Goal: Task Accomplishment & Management: Complete application form

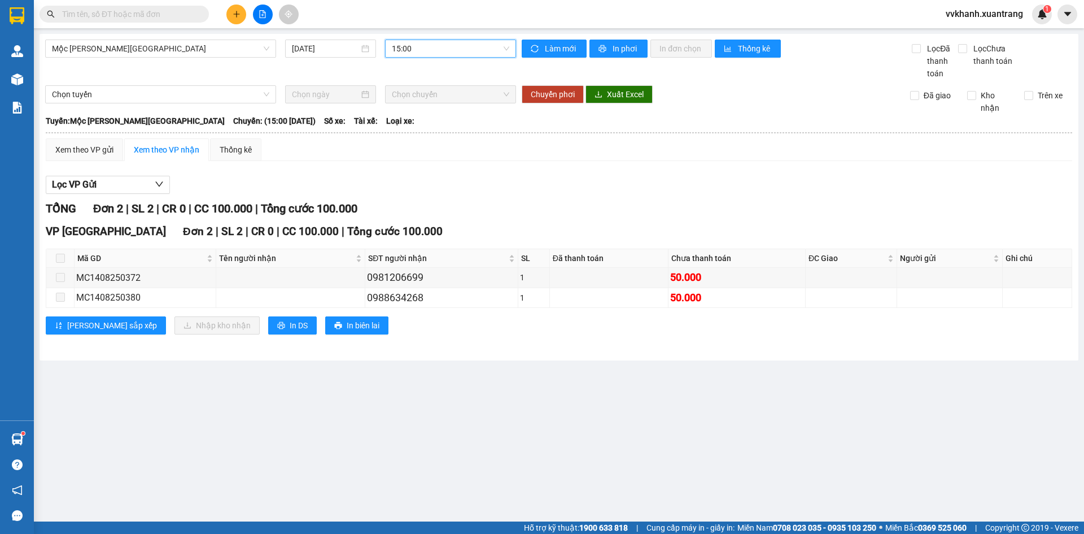
click at [423, 46] on span "15:00" at bounding box center [450, 48] width 117 height 17
click at [412, 336] on div "19:00" at bounding box center [436, 342] width 88 height 12
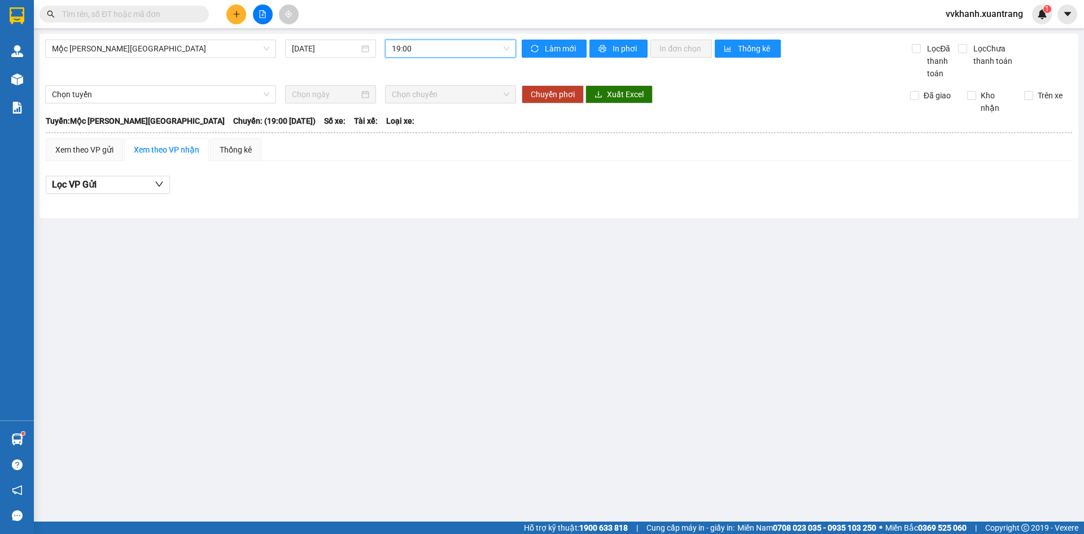
click at [424, 42] on span "19:00" at bounding box center [450, 48] width 117 height 17
click at [403, 318] on div "18:00" at bounding box center [436, 324] width 88 height 12
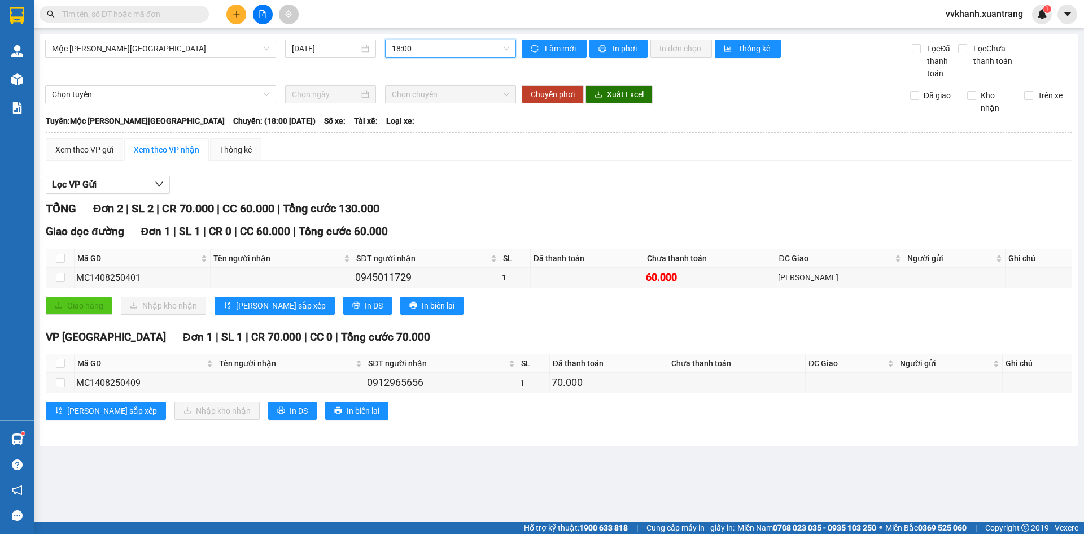
click at [237, 12] on icon "plus" at bounding box center [236, 14] width 1 height 6
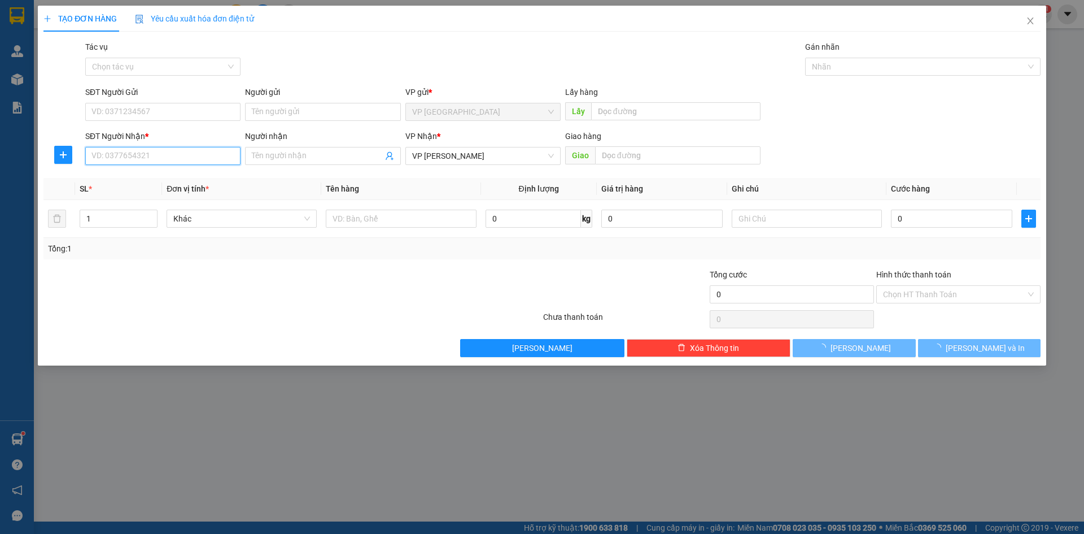
click at [133, 154] on input "SĐT Người Nhận *" at bounding box center [162, 156] width 155 height 18
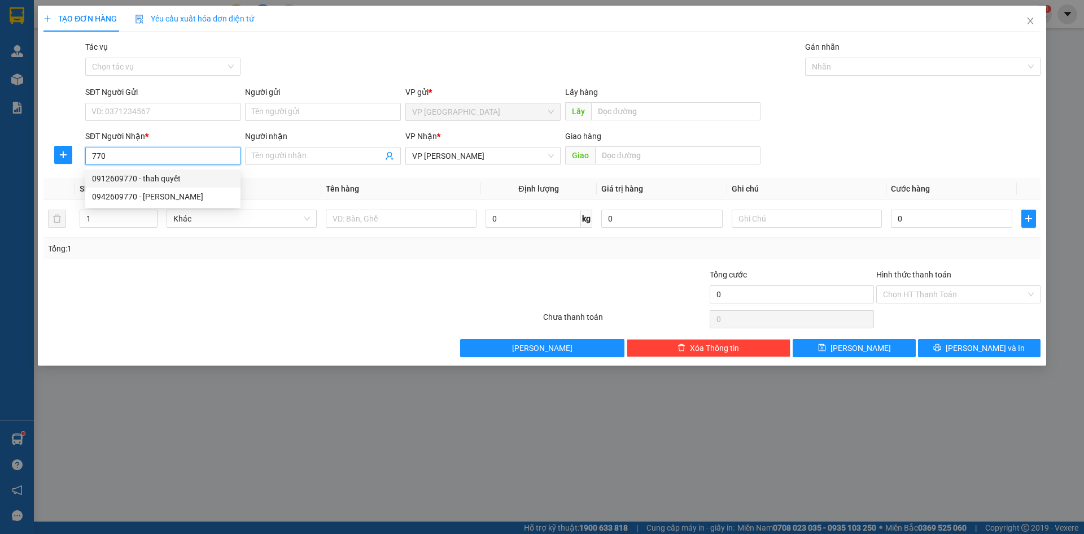
click at [145, 178] on div "0912609770 - thah quyết" at bounding box center [163, 178] width 142 height 12
type input "0912609770"
type input "thah quyết"
type input "0912609770"
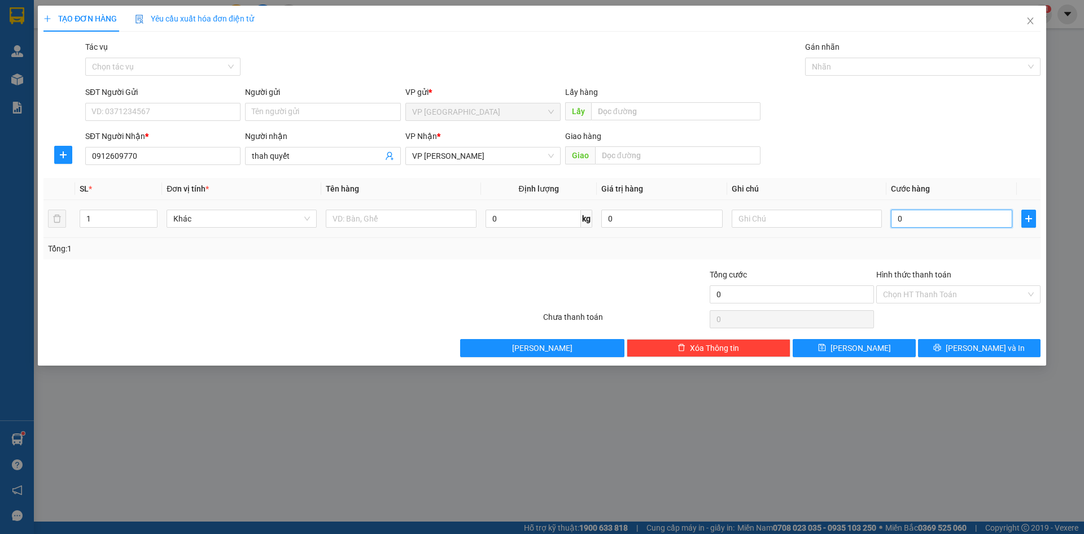
click at [927, 224] on input "0" at bounding box center [951, 219] width 121 height 18
type input "5"
type input "50"
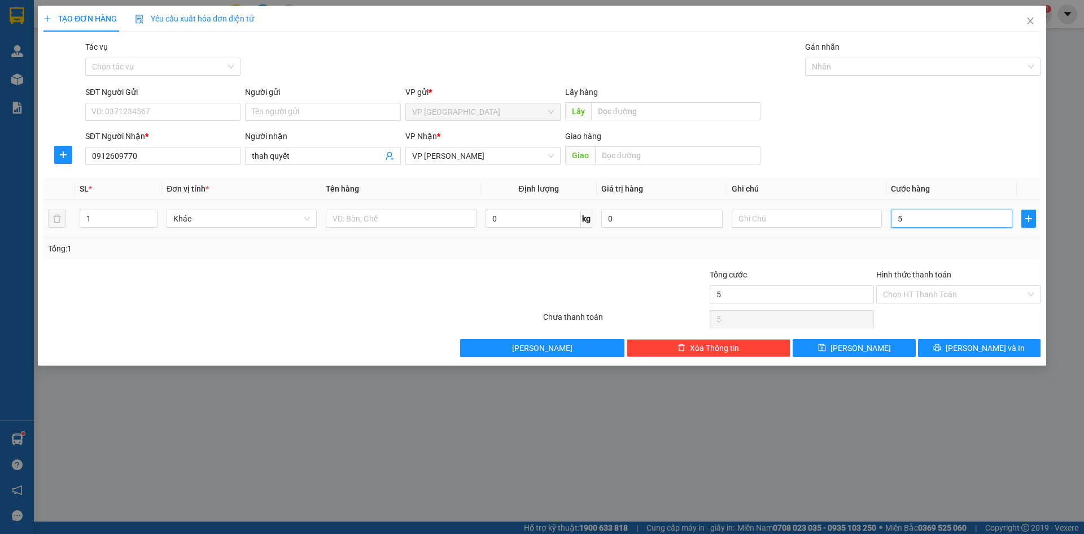
type input "50"
type input "50.000"
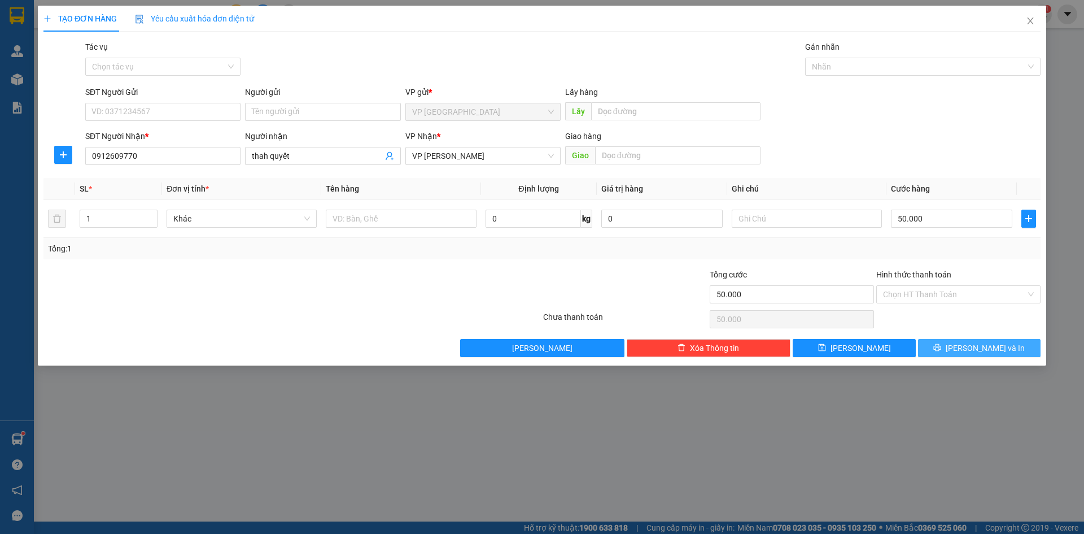
click at [979, 354] on span "[PERSON_NAME] và In" at bounding box center [985, 348] width 79 height 12
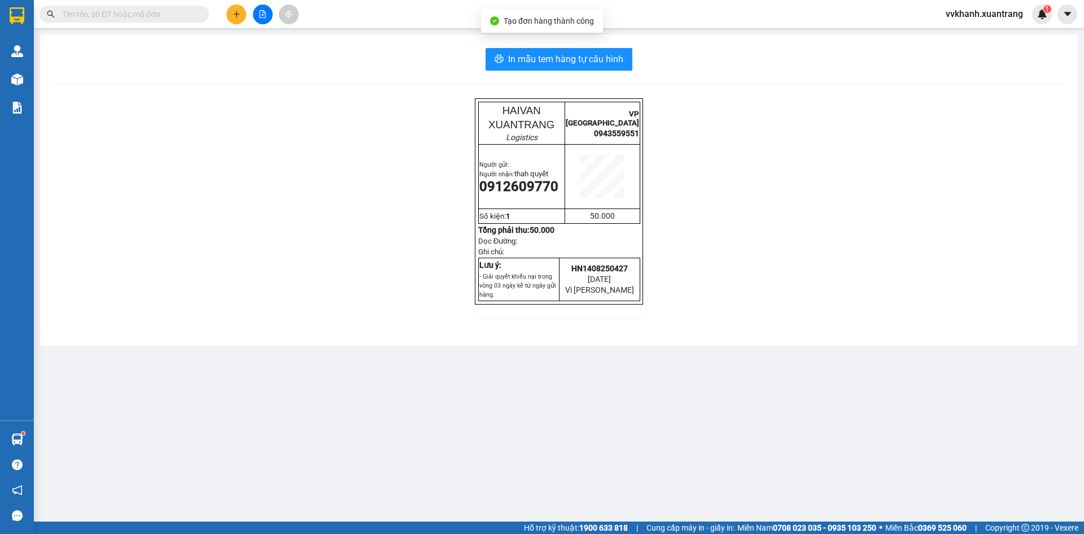
click at [547, 76] on div "In mẫu tem hàng tự [PERSON_NAME] HAIVAN XUANTRANG Logistics VP [GEOGRAPHIC_DATA…" at bounding box center [559, 189] width 1038 height 311
click at [546, 70] on button "In mẫu tem hàng tự cấu hình" at bounding box center [559, 59] width 147 height 23
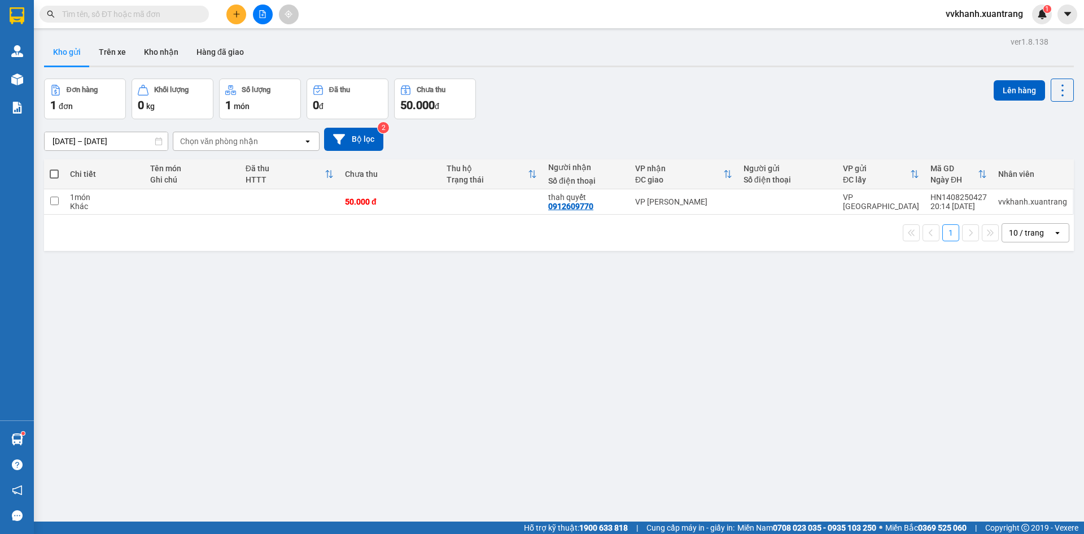
click at [141, 12] on input "text" at bounding box center [128, 14] width 133 height 12
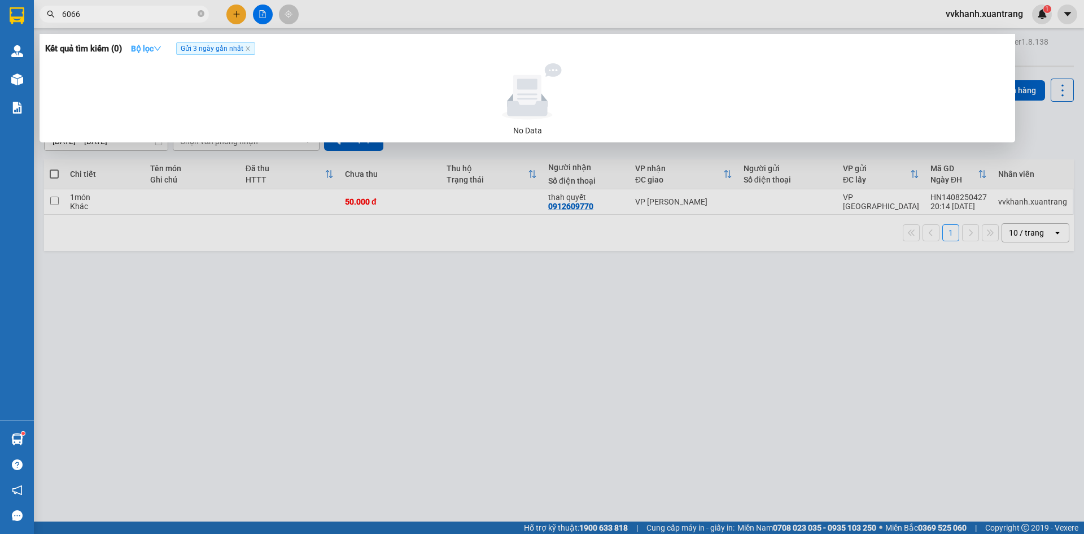
type input "6066"
click at [147, 50] on strong "Bộ lọc" at bounding box center [146, 48] width 30 height 9
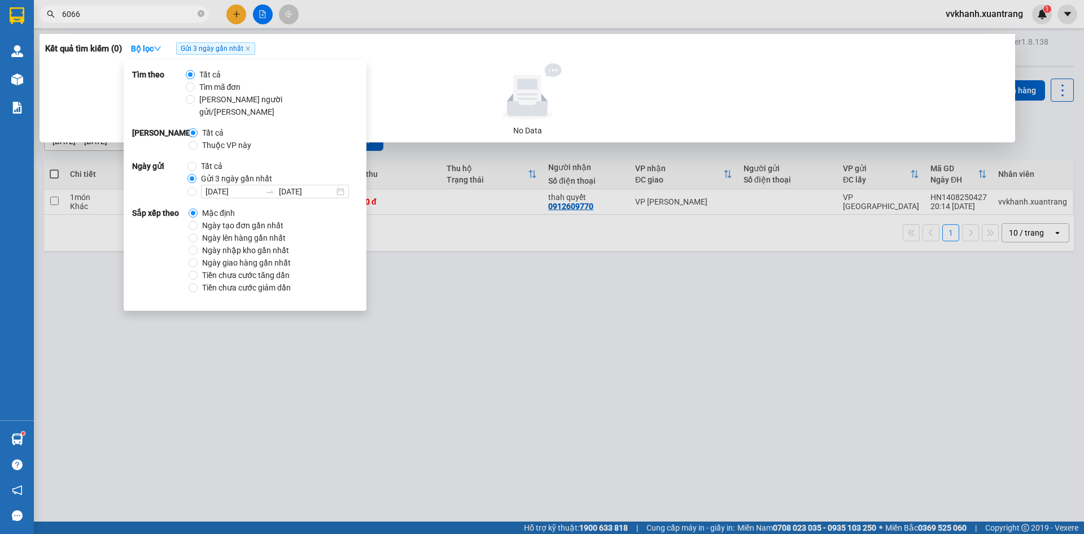
click at [211, 160] on span "Tất cả" at bounding box center [212, 166] width 30 height 12
click at [197, 162] on input "Tất cả" at bounding box center [192, 166] width 9 height 9
radio input "true"
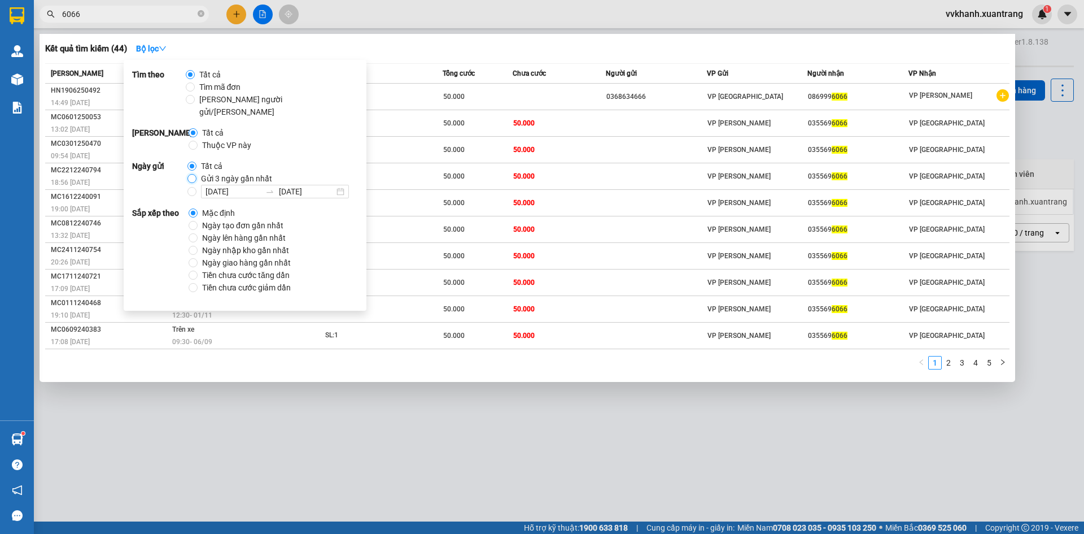
click at [191, 174] on input "Gửi 3 ngày gần nhất" at bounding box center [192, 178] width 9 height 9
radio input "true"
radio input "false"
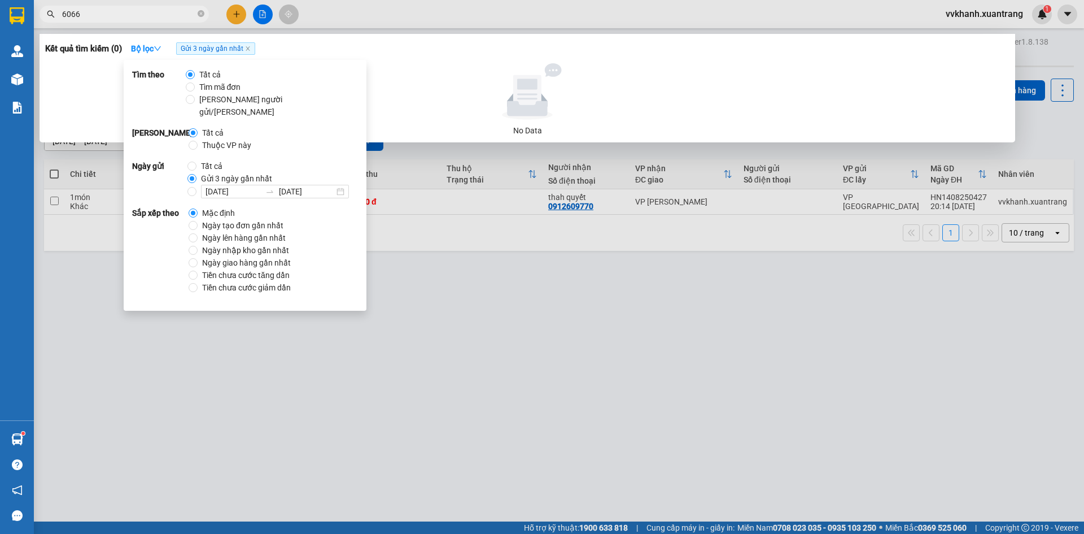
click at [587, 240] on div at bounding box center [542, 267] width 1084 height 534
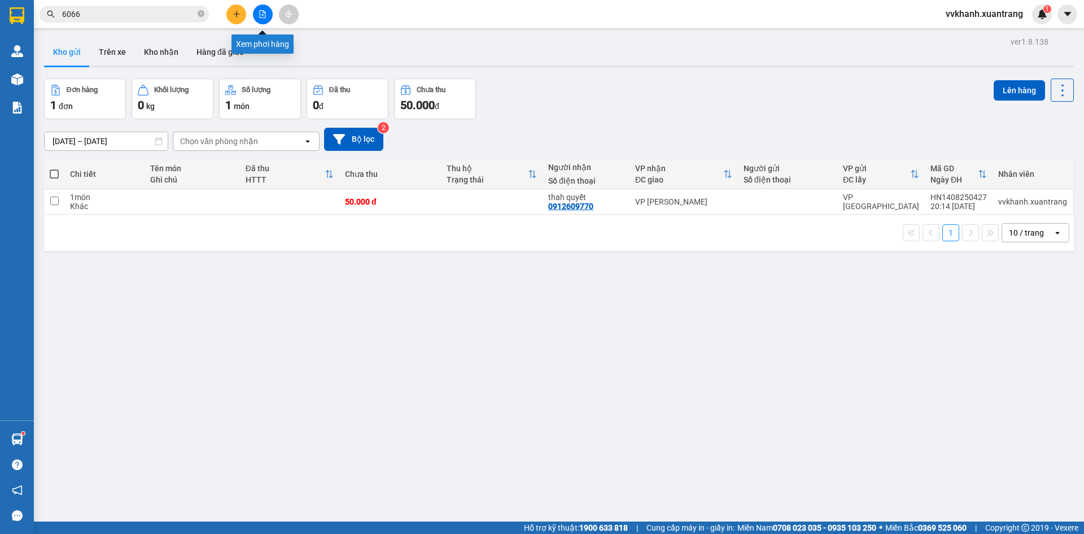
click at [263, 18] on icon "file-add" at bounding box center [263, 14] width 6 height 8
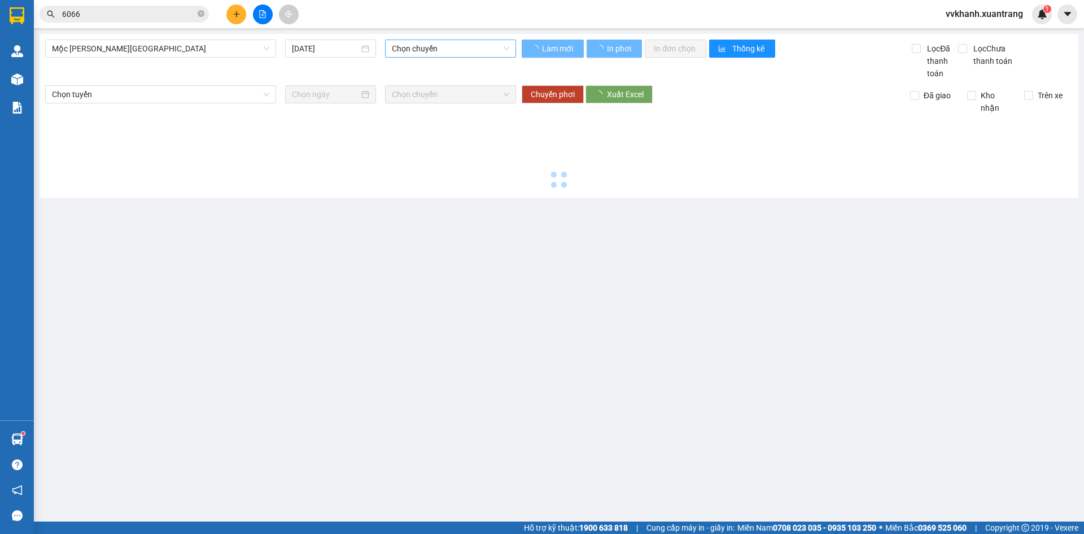
click at [407, 47] on span "Chọn chuyến" at bounding box center [450, 48] width 117 height 17
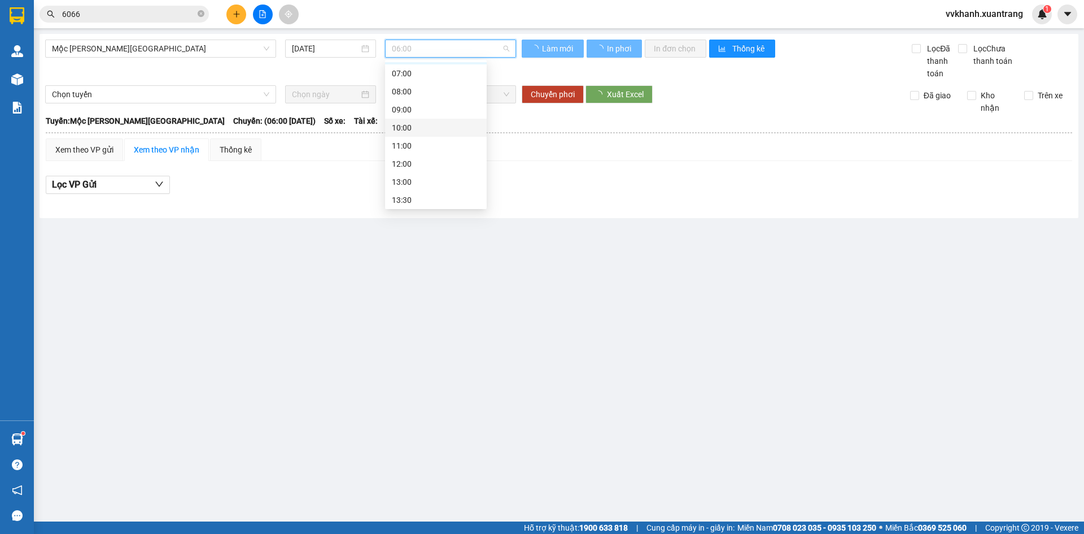
scroll to position [113, 0]
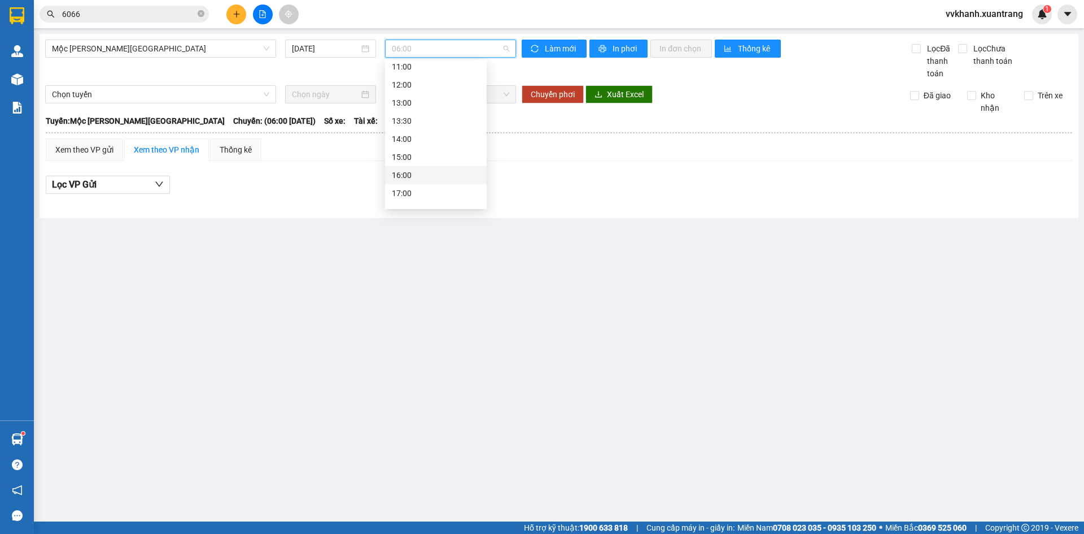
drag, startPoint x: 428, startPoint y: 151, endPoint x: 428, endPoint y: 178, distance: 26.5
click at [428, 178] on div "[PERSON_NAME] 06:00 07:00 08:00 09:00 10:00 11:00 12:00 13:00 13:30 14:00 15:00…" at bounding box center [436, 102] width 102 height 307
click at [428, 178] on div "16:00" at bounding box center [436, 175] width 88 height 12
click at [400, 49] on span "16:00" at bounding box center [450, 48] width 117 height 17
click at [422, 167] on div "16:00" at bounding box center [436, 175] width 102 height 18
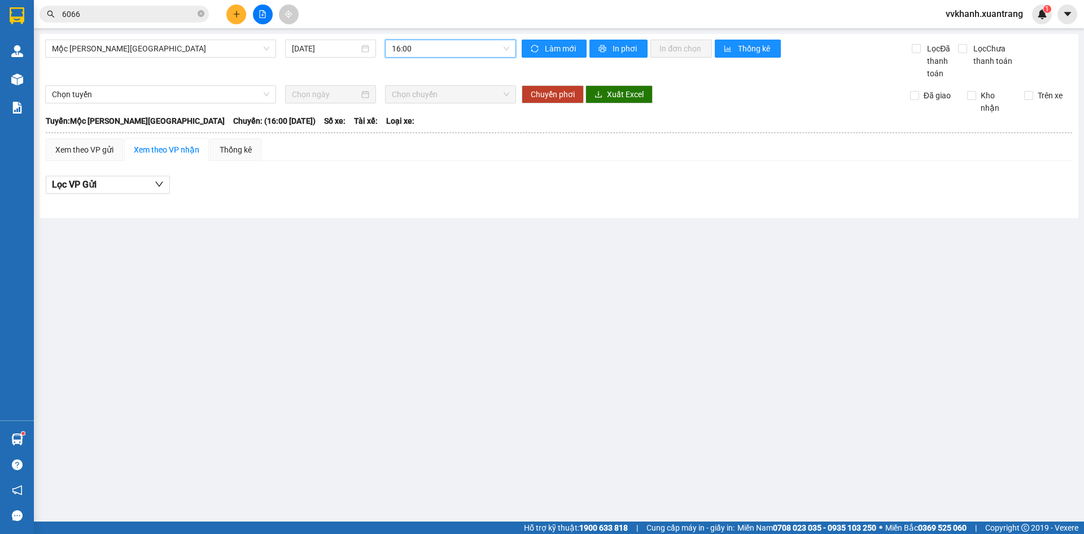
click at [485, 123] on div "[PERSON_NAME]: Mộc [PERSON_NAME][GEOGRAPHIC_DATA] Chuyến: (16:00 [DATE]) Số xe:…" at bounding box center [559, 121] width 1027 height 12
click at [431, 51] on span "16:00" at bounding box center [450, 48] width 117 height 17
click at [433, 150] on div "15:00" at bounding box center [436, 157] width 102 height 18
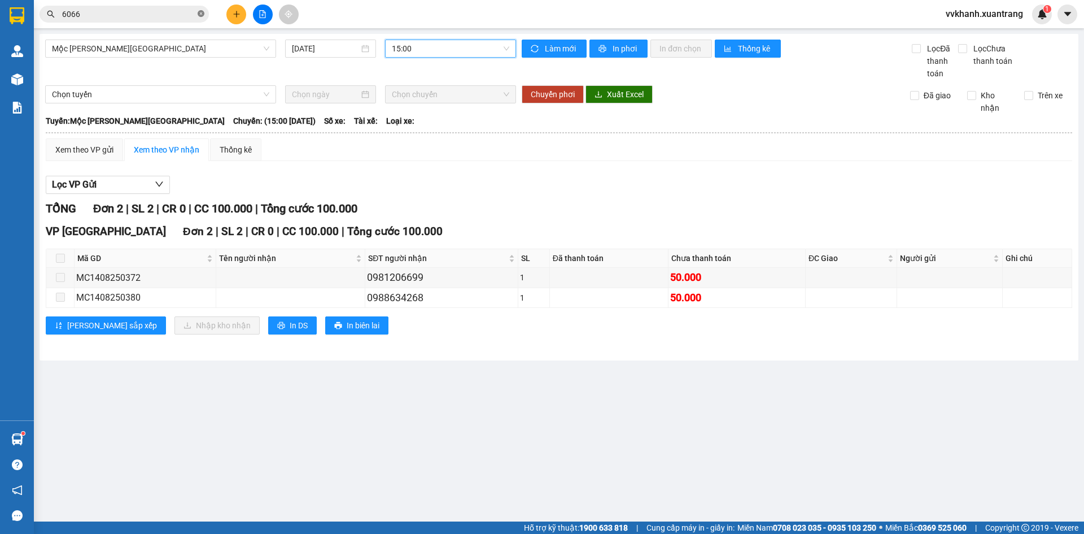
click at [202, 14] on icon "close-circle" at bounding box center [201, 13] width 7 height 7
click at [144, 16] on input "text" at bounding box center [128, 14] width 133 height 12
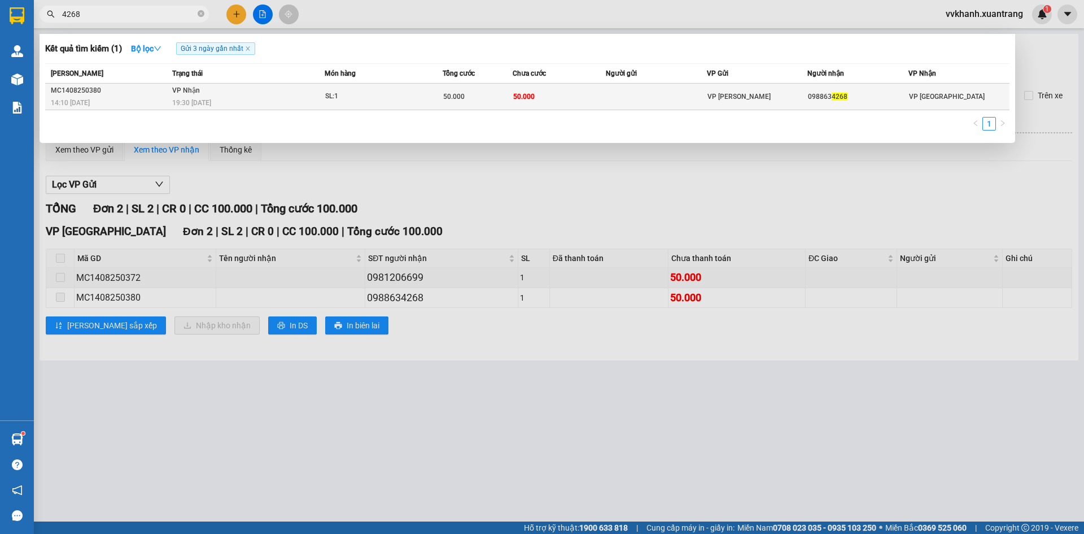
type input "4268"
click at [598, 97] on td "50.000" at bounding box center [559, 97] width 93 height 27
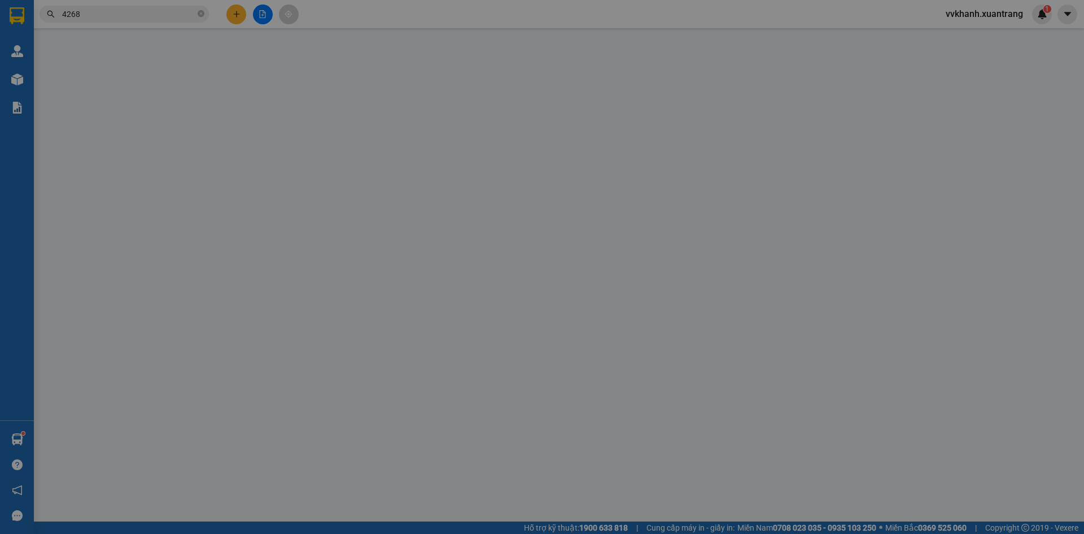
type input "0988634268"
type input "50.000"
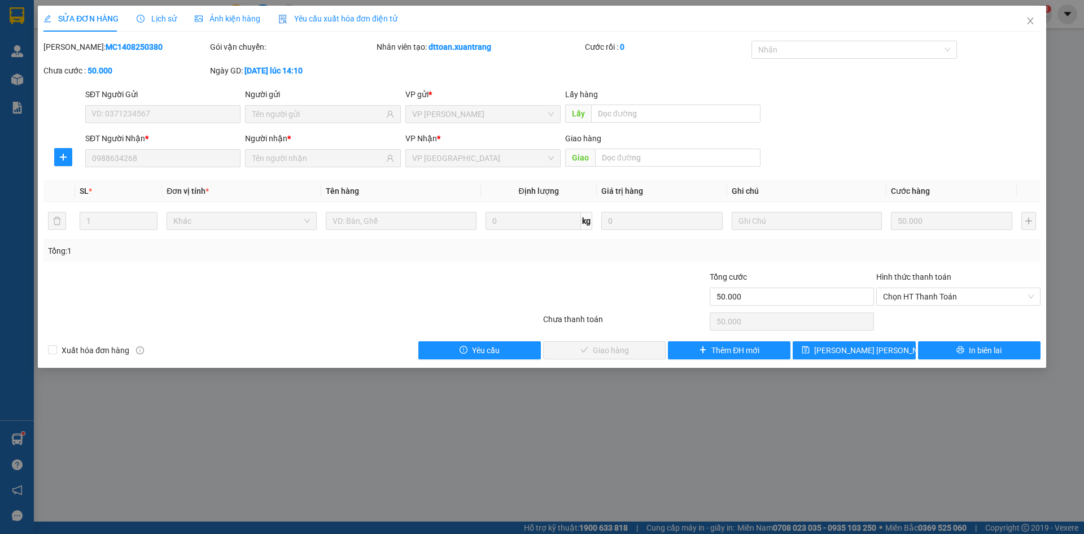
drag, startPoint x: 224, startPoint y: 19, endPoint x: 219, endPoint y: 30, distance: 12.9
click at [225, 19] on span "Ảnh kiện hàng" at bounding box center [228, 18] width 66 height 9
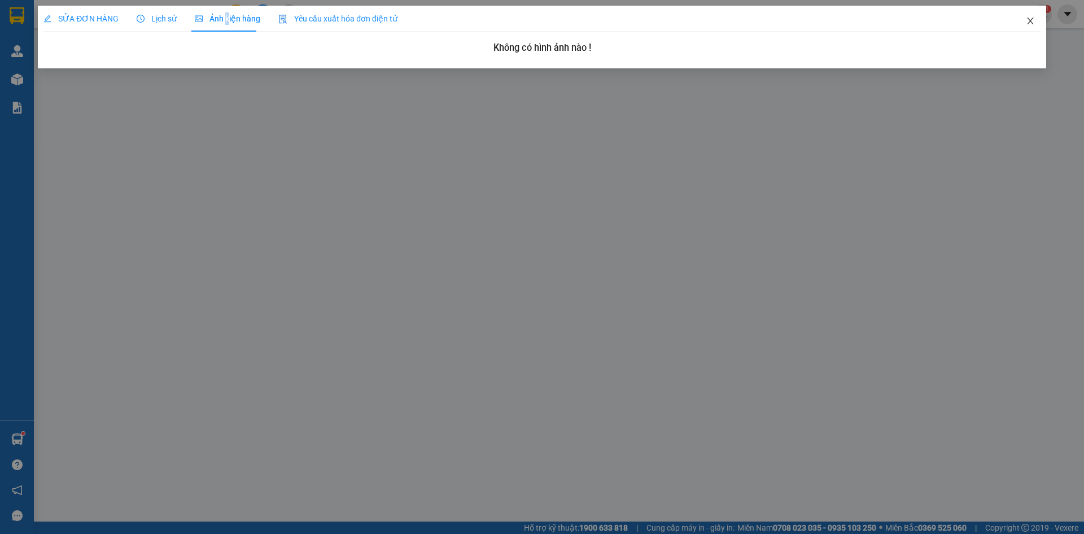
click at [1034, 21] on icon "close" at bounding box center [1030, 20] width 9 height 9
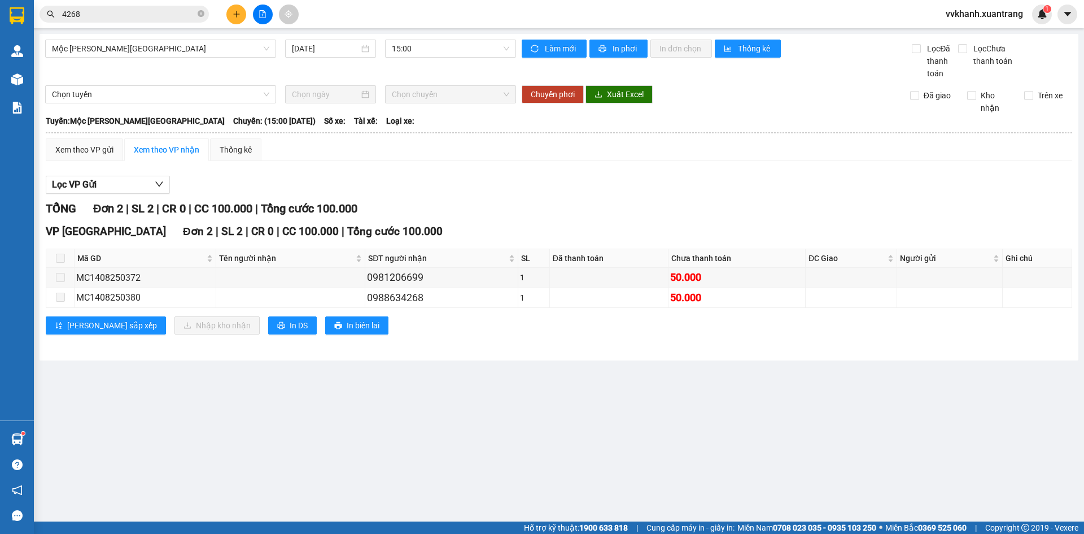
click at [196, 13] on span "4268" at bounding box center [124, 14] width 169 height 17
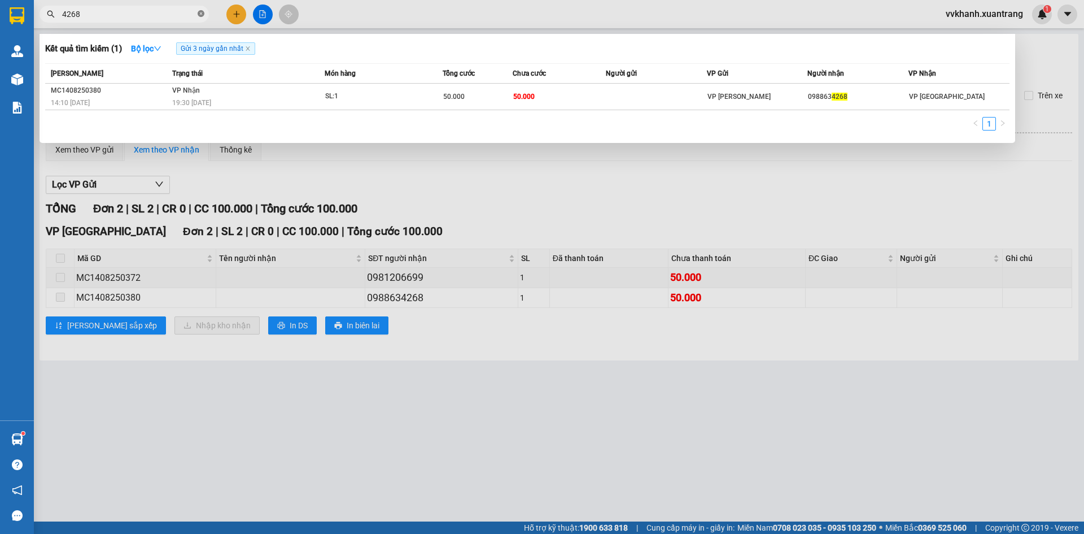
click at [199, 11] on icon "close-circle" at bounding box center [201, 13] width 7 height 7
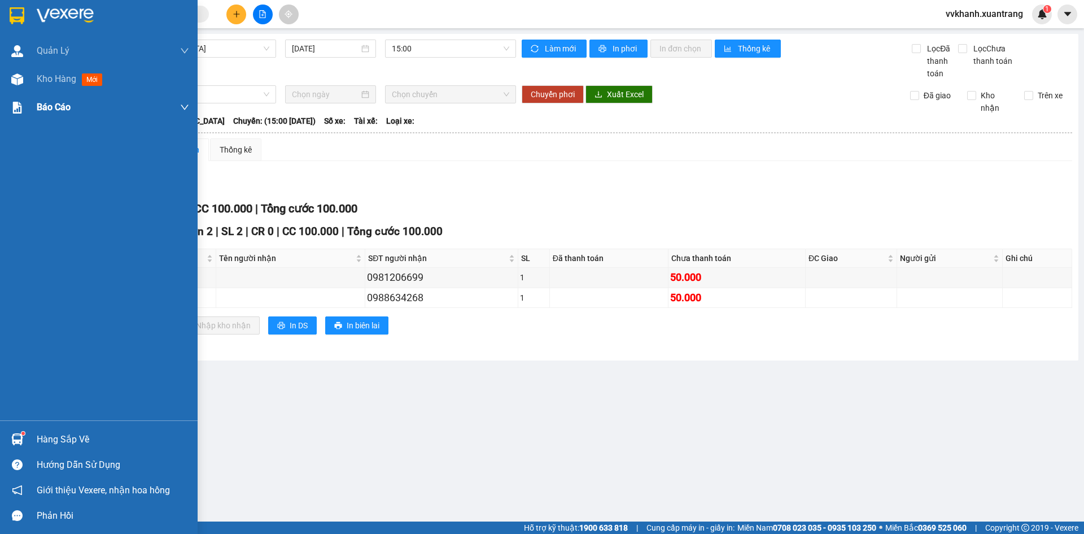
drag, startPoint x: 50, startPoint y: 81, endPoint x: 54, endPoint y: 99, distance: 17.9
click at [51, 85] on div "Kho hàng mới" at bounding box center [72, 79] width 70 height 14
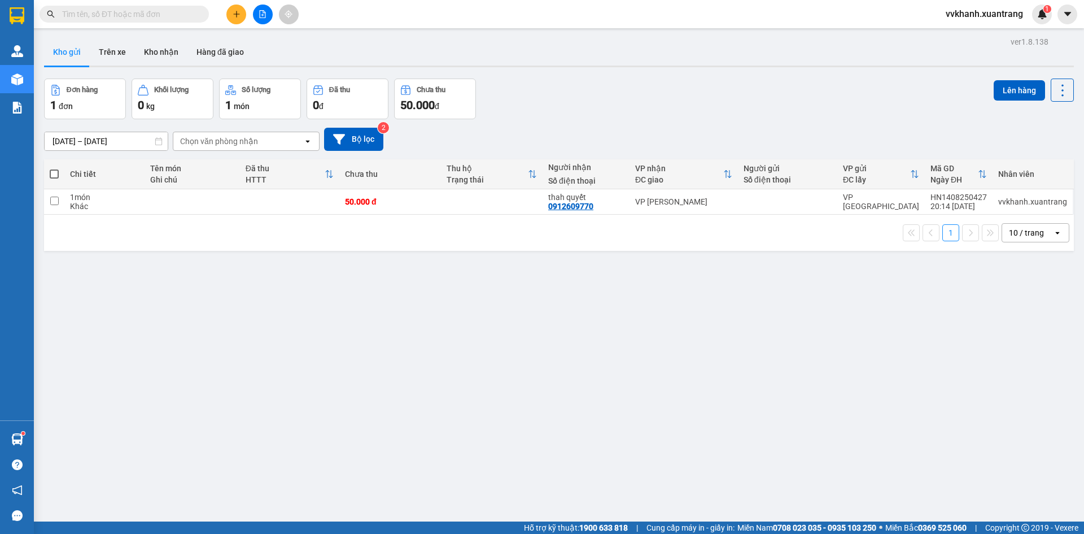
click at [263, 8] on button at bounding box center [263, 15] width 20 height 20
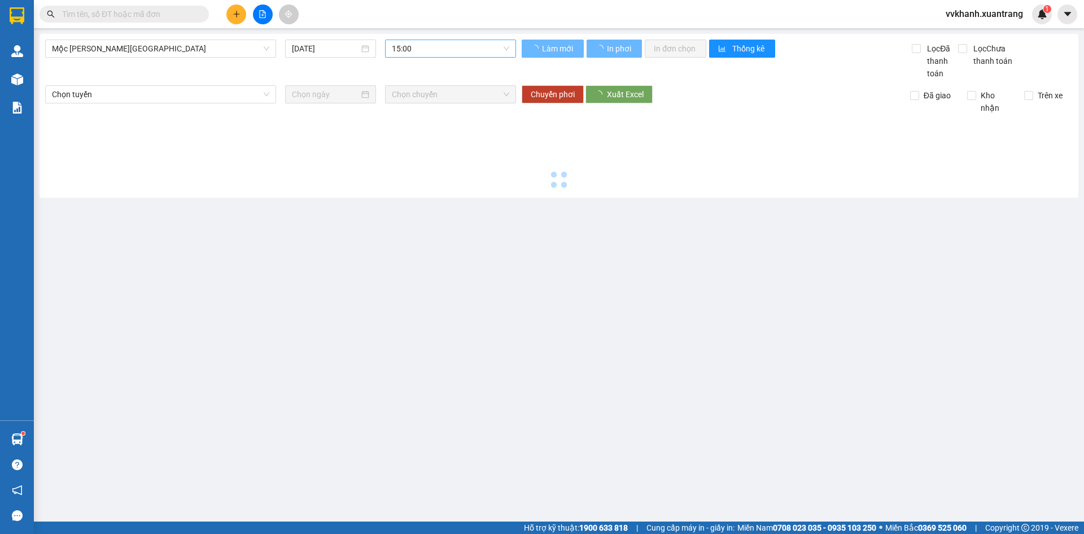
click at [419, 54] on span "15:00" at bounding box center [450, 48] width 117 height 17
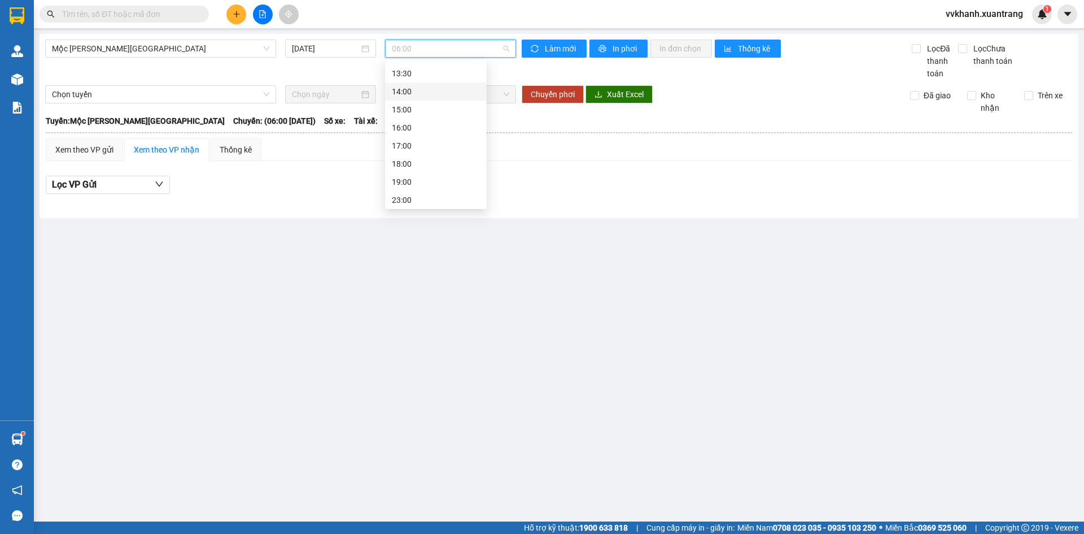
scroll to position [163, 0]
click at [437, 146] on div "17:00" at bounding box center [436, 143] width 88 height 12
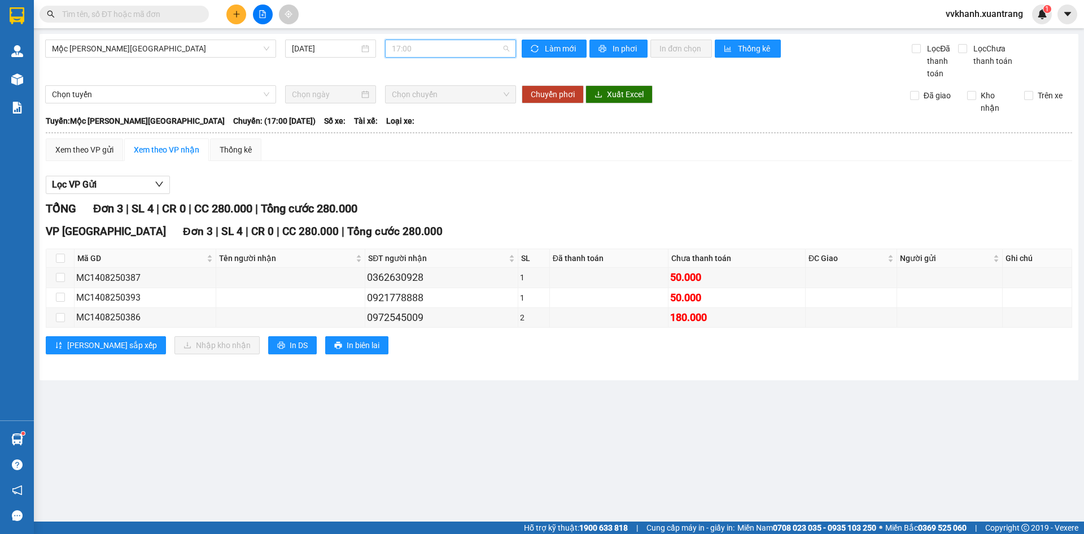
click at [415, 50] on span "17:00" at bounding box center [450, 48] width 117 height 17
click at [430, 168] on div "18:00" at bounding box center [436, 161] width 102 height 18
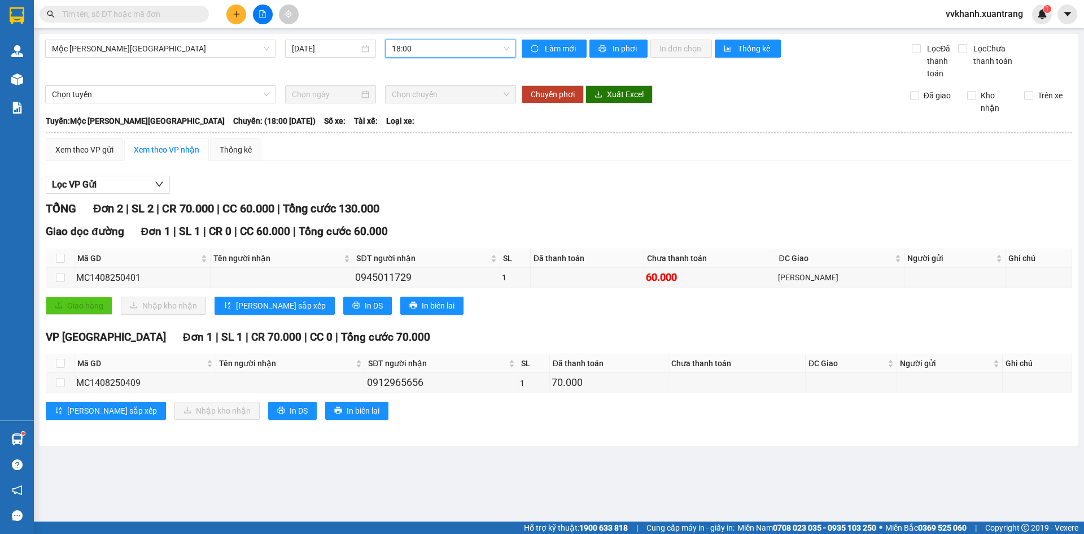
click at [393, 60] on div "Mộc [PERSON_NAME][GEOGRAPHIC_DATA] [DATE] 18:00 18:00" at bounding box center [280, 60] width 471 height 40
click at [402, 47] on span "18:00" at bounding box center [450, 48] width 117 height 17
click at [417, 143] on div "17:00" at bounding box center [436, 143] width 88 height 12
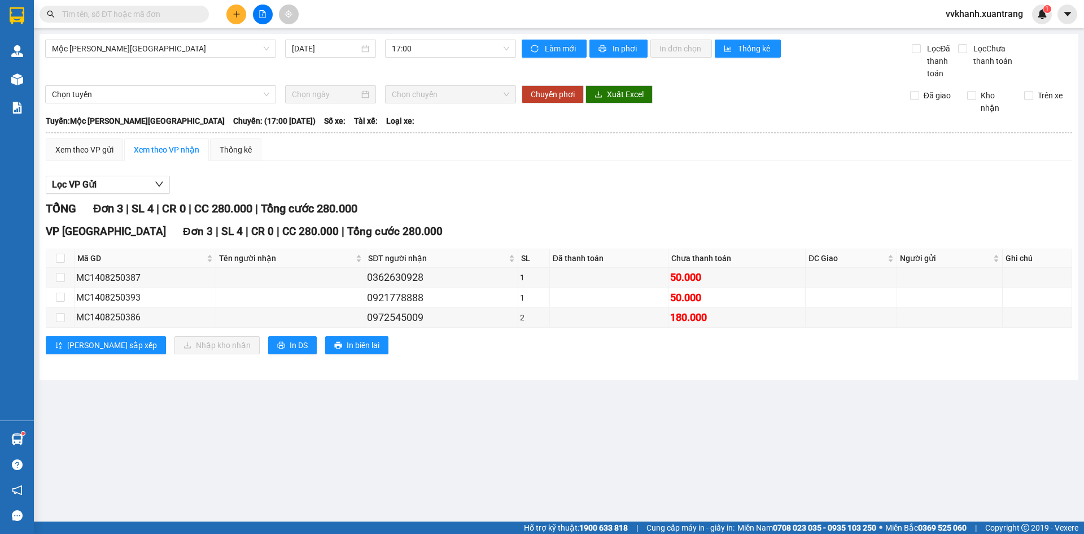
click at [128, 10] on input "text" at bounding box center [128, 14] width 133 height 12
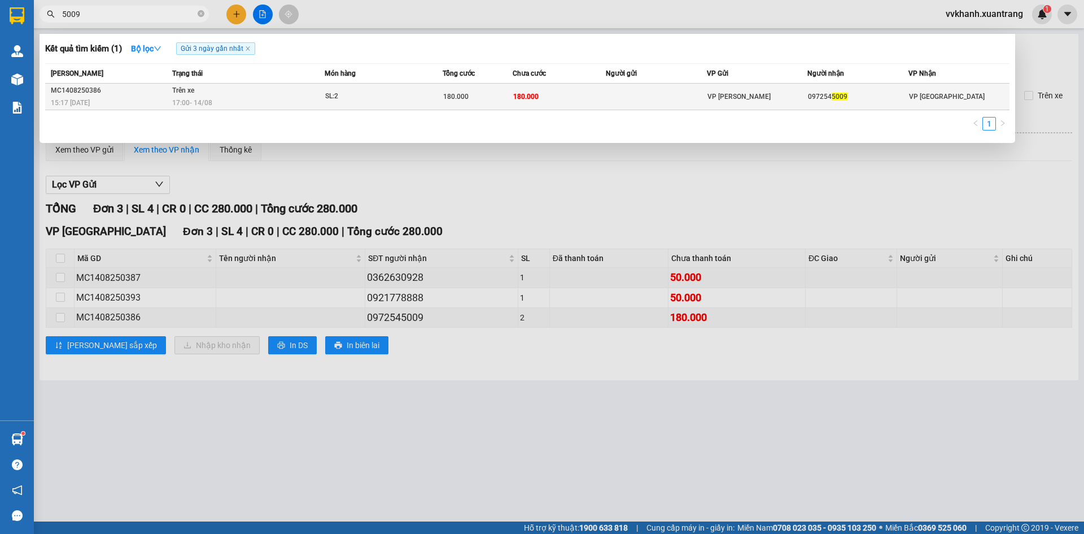
type input "5009"
click at [564, 106] on td "180.000" at bounding box center [559, 97] width 93 height 27
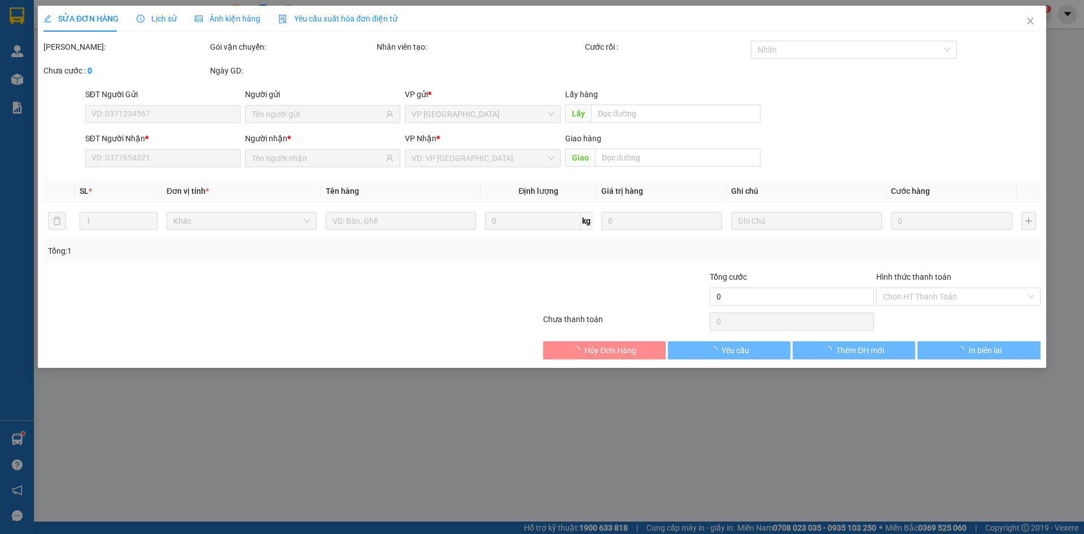
type input "0972545009"
type input "180.000"
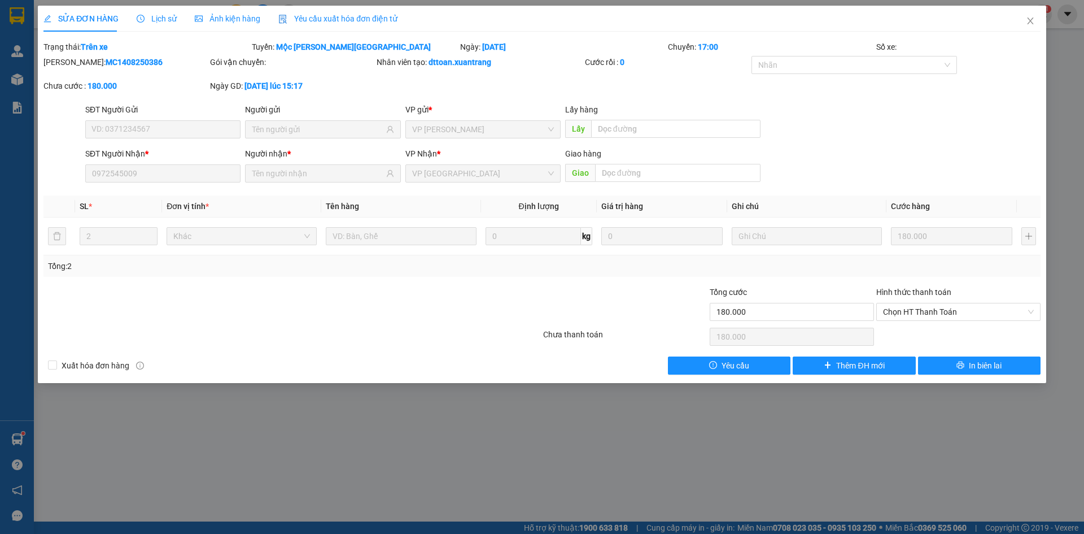
click at [231, 14] on span "Ảnh kiện hàng" at bounding box center [228, 18] width 66 height 9
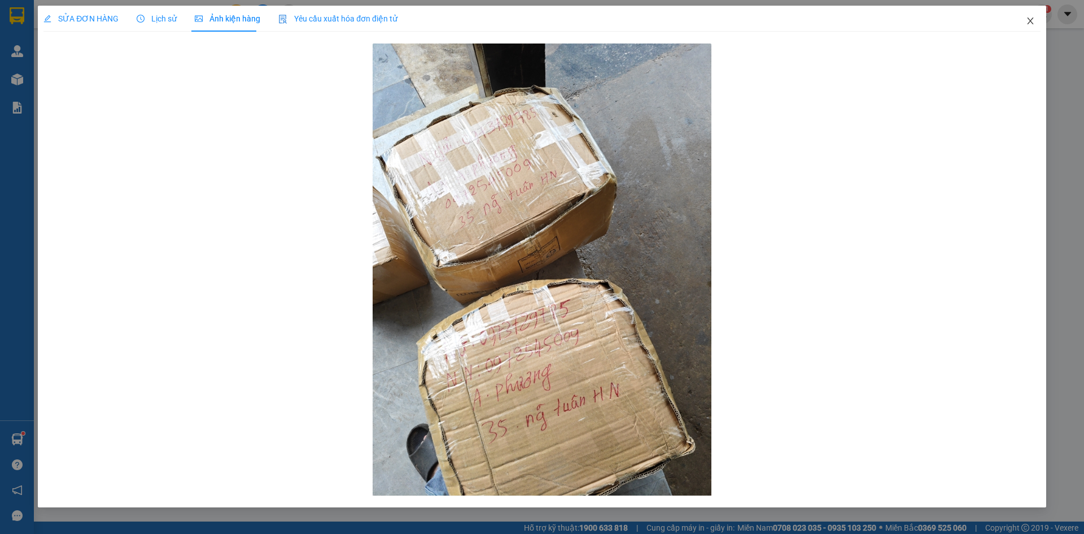
click at [1031, 20] on icon "close" at bounding box center [1030, 20] width 9 height 9
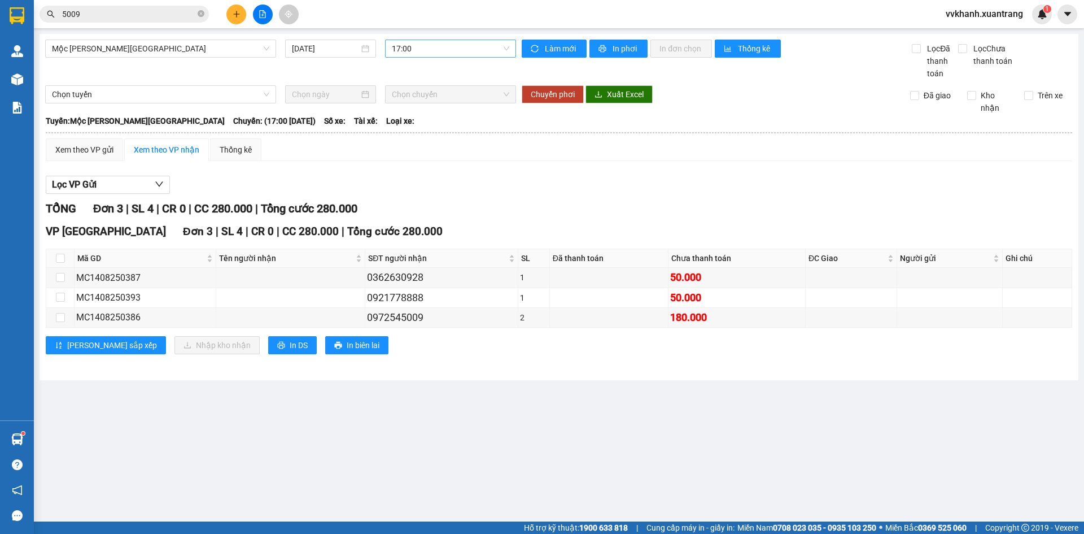
click at [434, 43] on span "17:00" at bounding box center [450, 48] width 117 height 17
click at [412, 178] on div "19:00" at bounding box center [436, 179] width 88 height 12
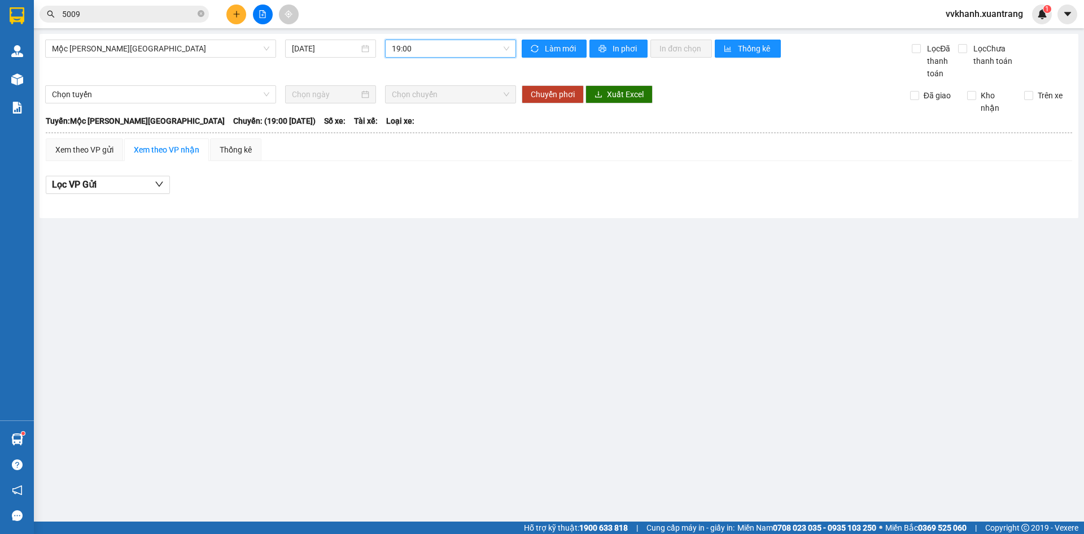
click at [434, 49] on span "19:00" at bounding box center [450, 48] width 117 height 17
click at [418, 154] on div "18:00" at bounding box center [436, 161] width 102 height 18
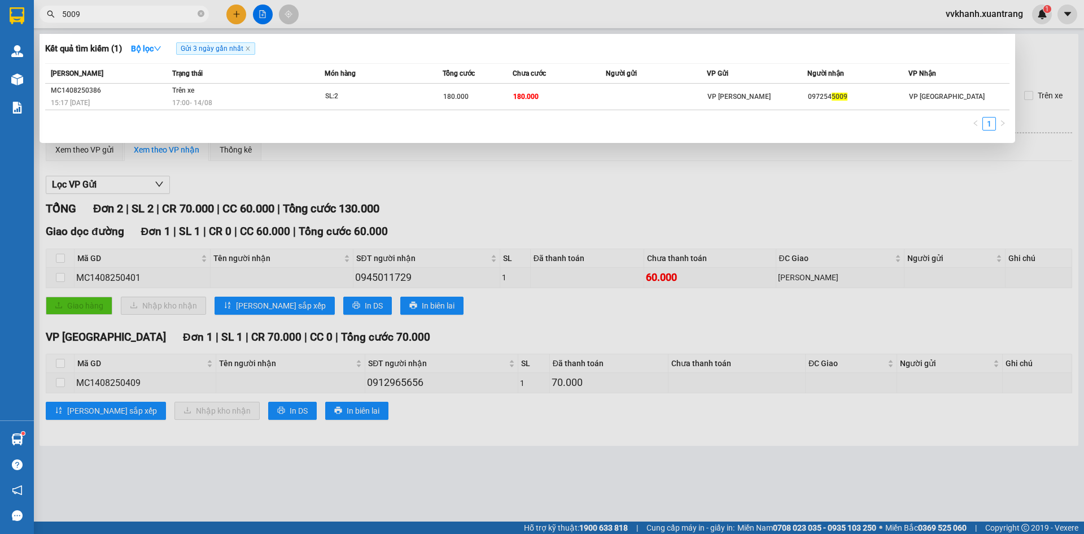
drag, startPoint x: 201, startPoint y: 10, endPoint x: 189, endPoint y: 17, distance: 13.9
click at [201, 10] on span at bounding box center [201, 14] width 7 height 11
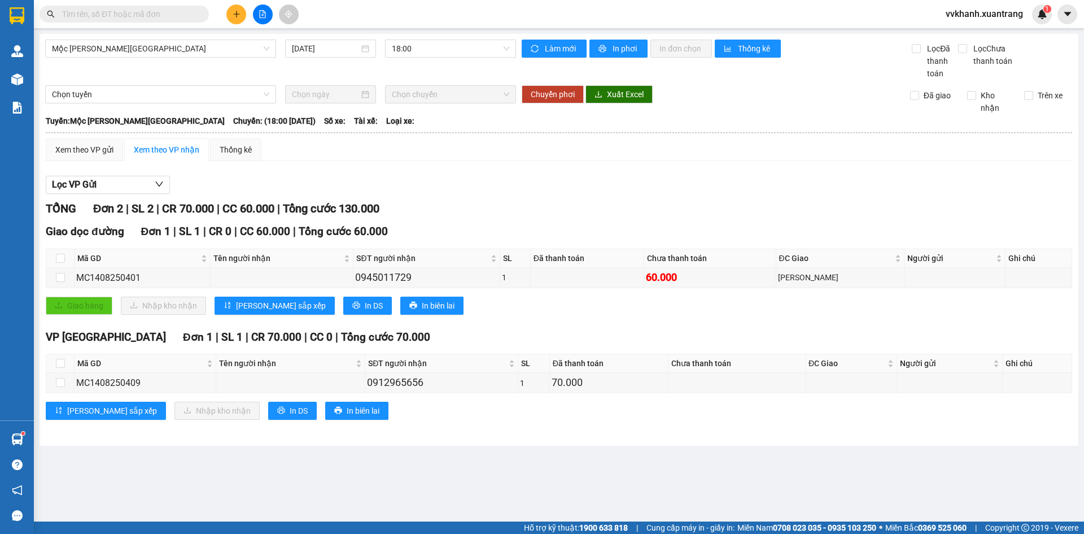
click at [188, 15] on input "text" at bounding box center [128, 14] width 133 height 12
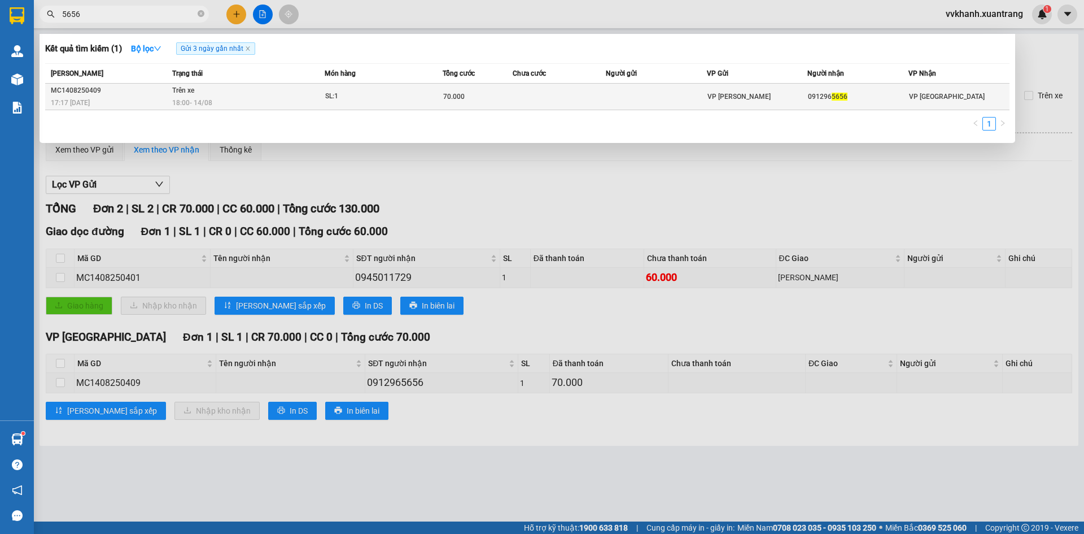
type input "5656"
click at [513, 100] on td at bounding box center [559, 97] width 93 height 27
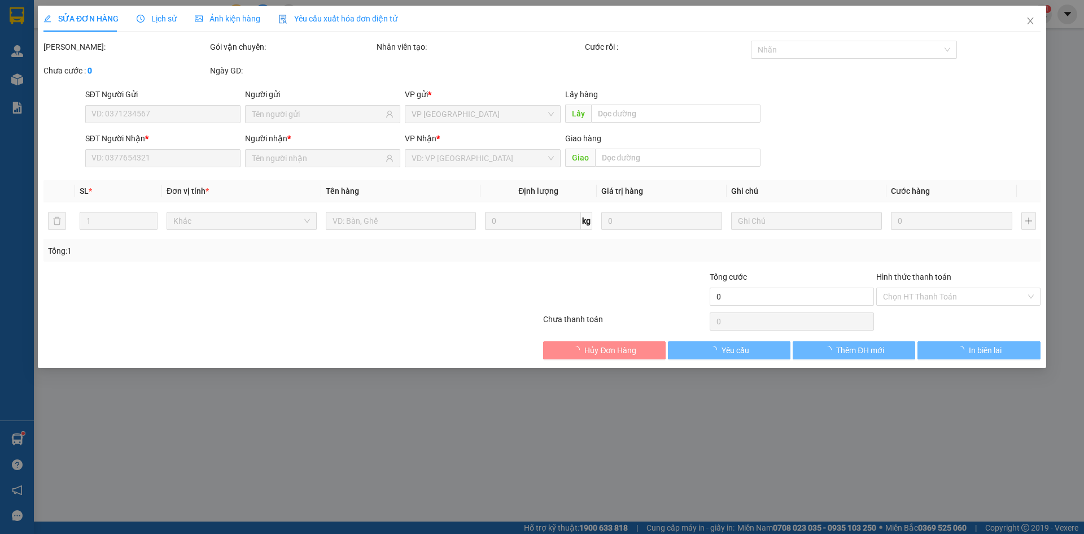
type input "0912965656"
type input "70.000"
type input "0"
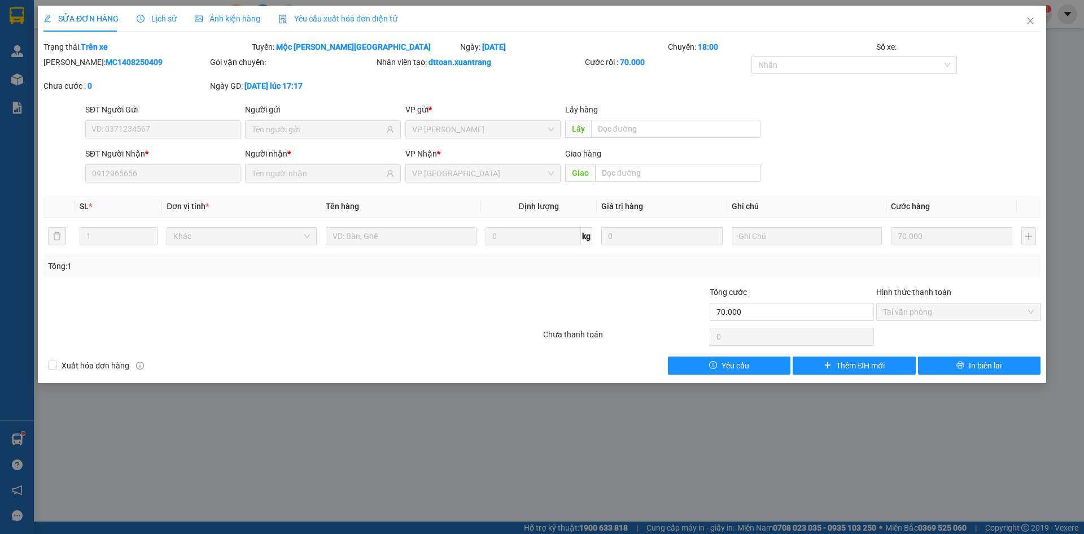
click at [199, 20] on span "Ảnh kiện hàng" at bounding box center [228, 18] width 66 height 9
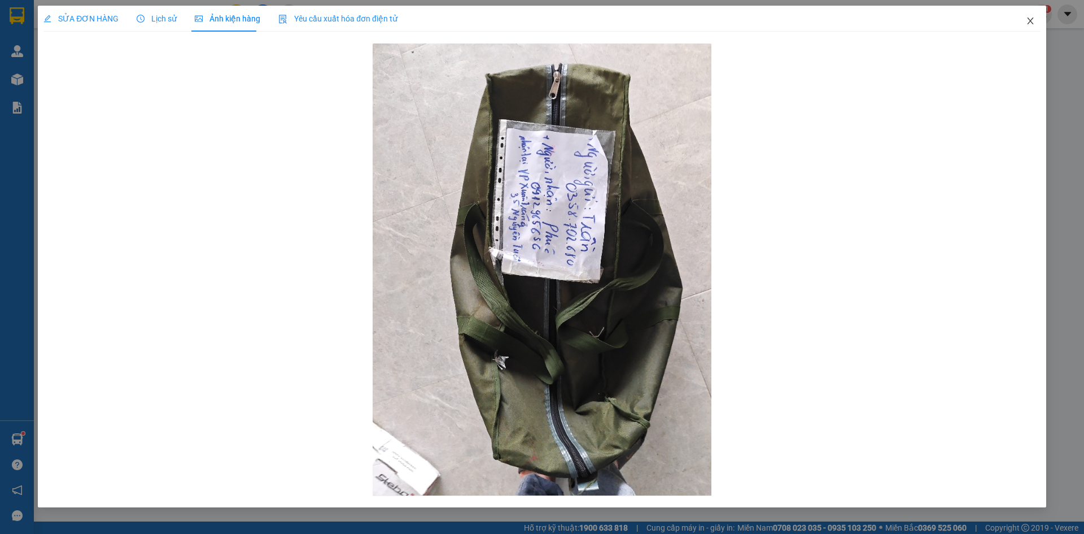
click at [1034, 20] on icon "close" at bounding box center [1030, 20] width 9 height 9
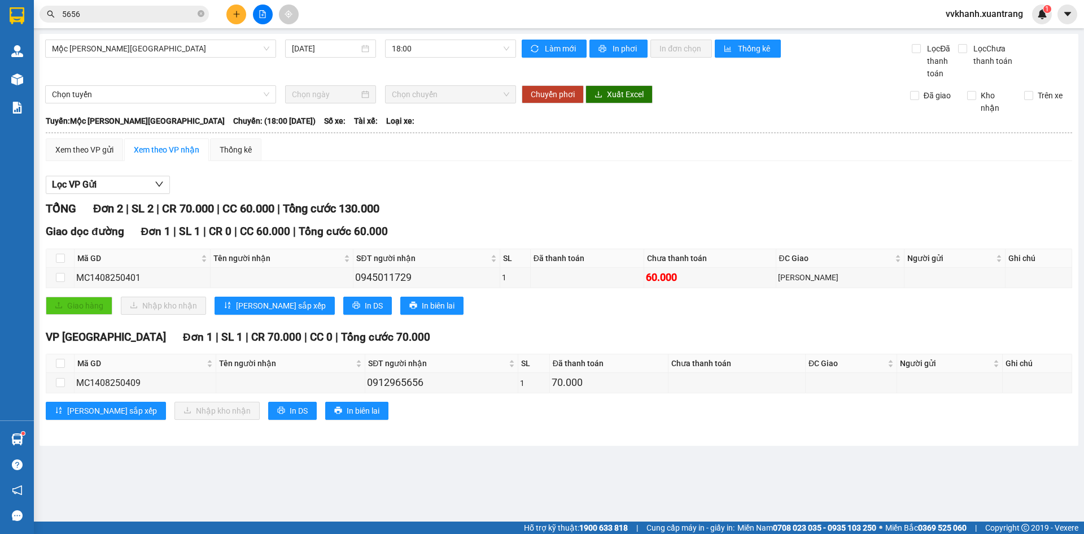
click at [146, 16] on input "5656" at bounding box center [128, 14] width 133 height 12
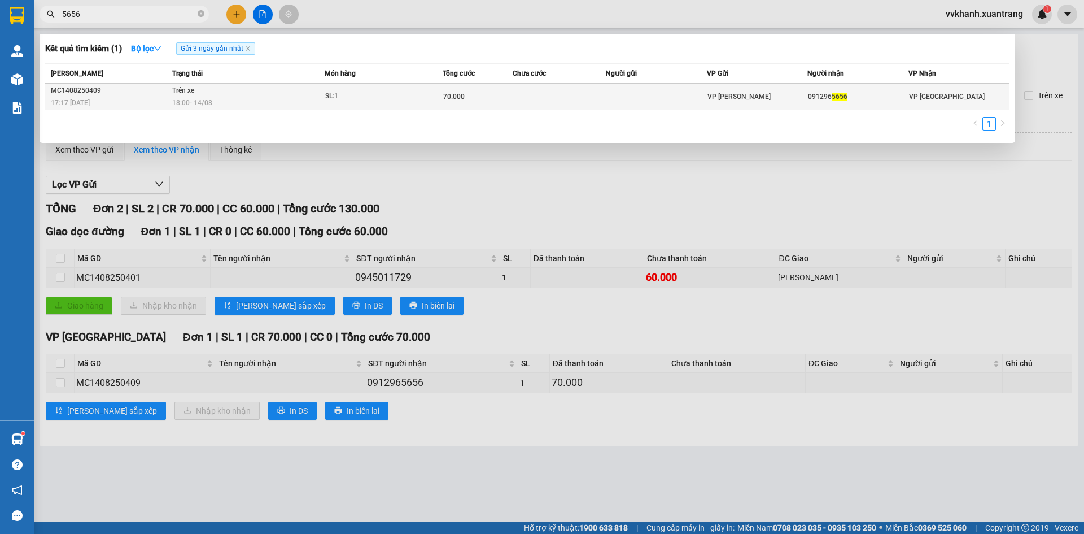
click at [639, 94] on td at bounding box center [656, 97] width 101 height 27
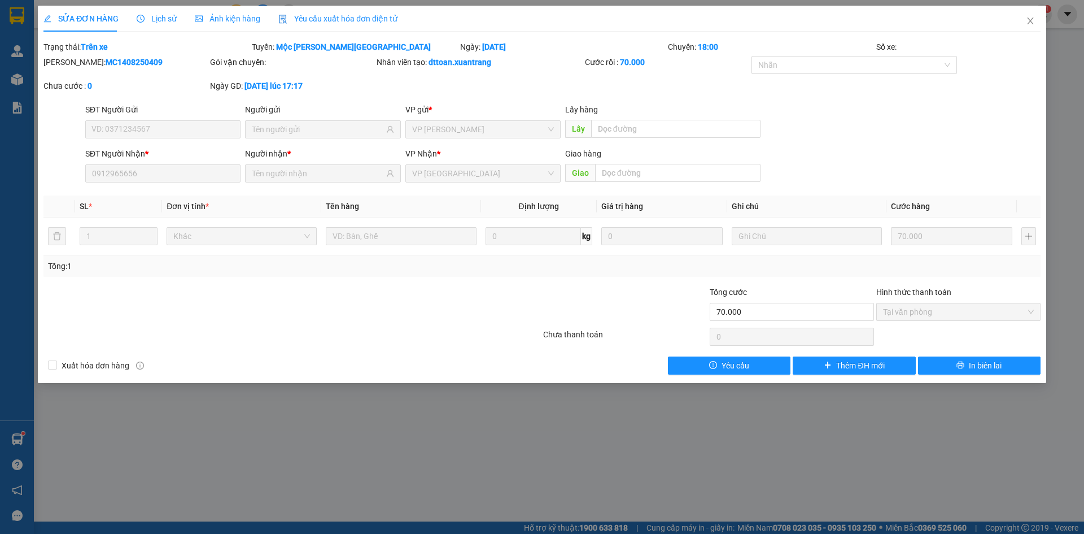
click at [206, 14] on span "Ảnh kiện hàng" at bounding box center [228, 18] width 66 height 9
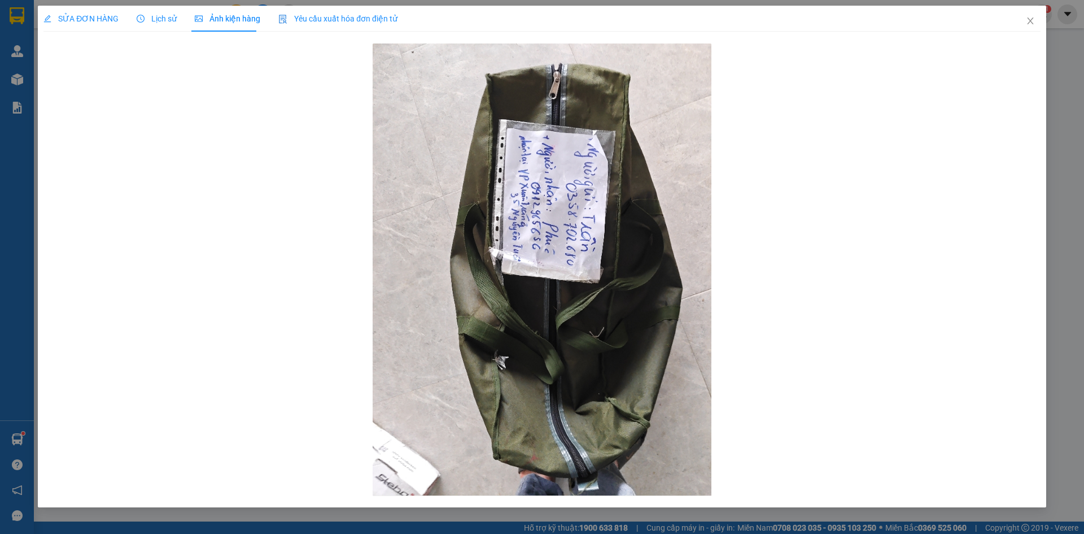
click at [170, 19] on span "Lịch sử" at bounding box center [157, 18] width 40 height 9
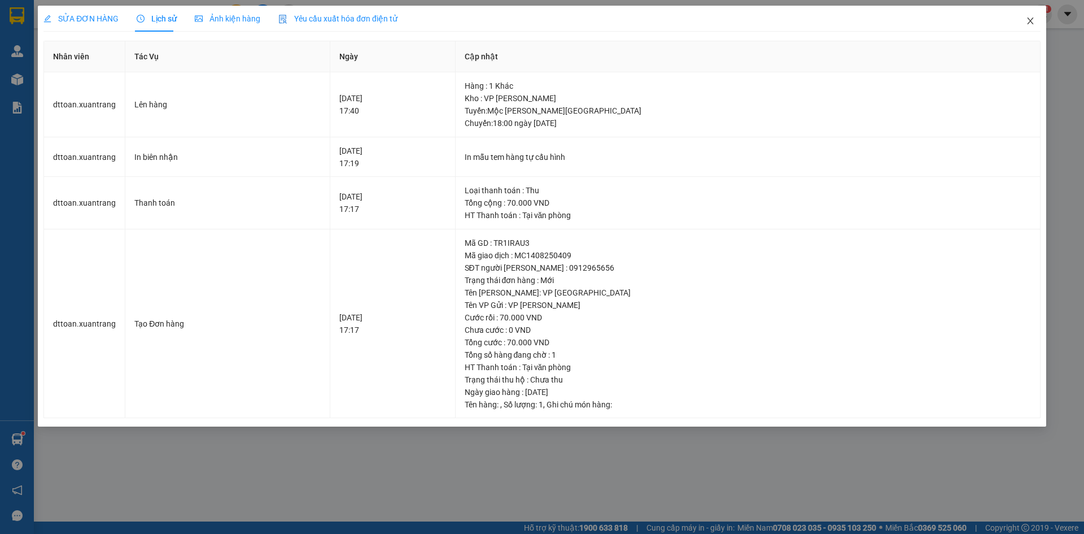
click at [1031, 17] on icon "close" at bounding box center [1030, 20] width 9 height 9
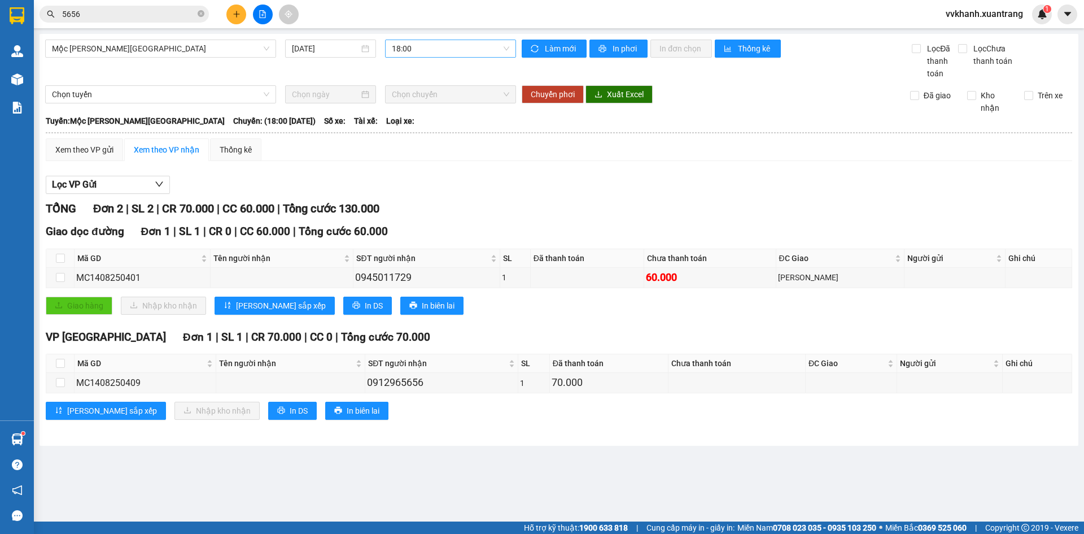
click at [422, 45] on span "18:00" at bounding box center [450, 48] width 117 height 17
click at [404, 180] on div "17:00" at bounding box center [436, 179] width 88 height 12
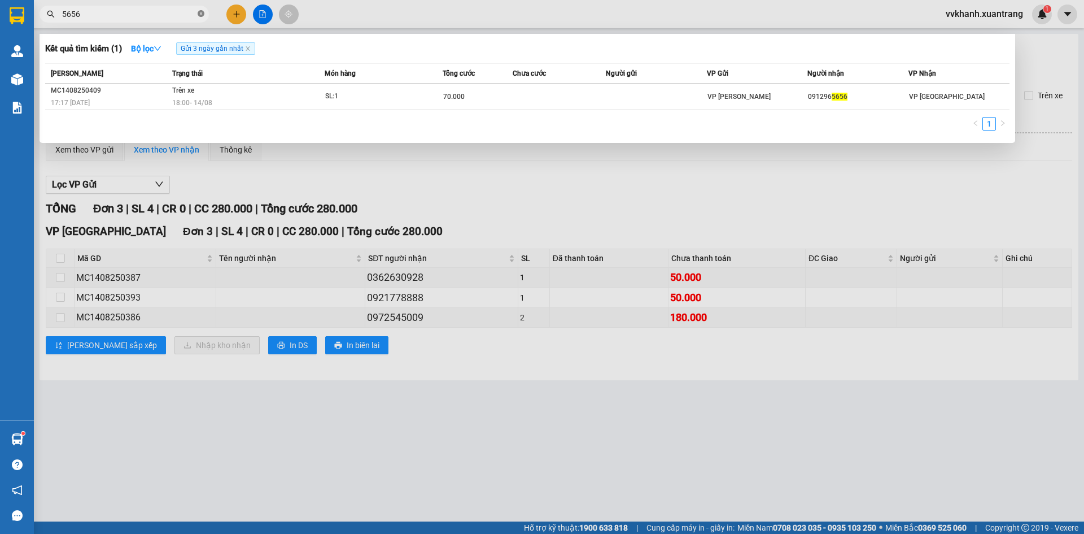
click at [199, 15] on icon "close-circle" at bounding box center [201, 13] width 7 height 7
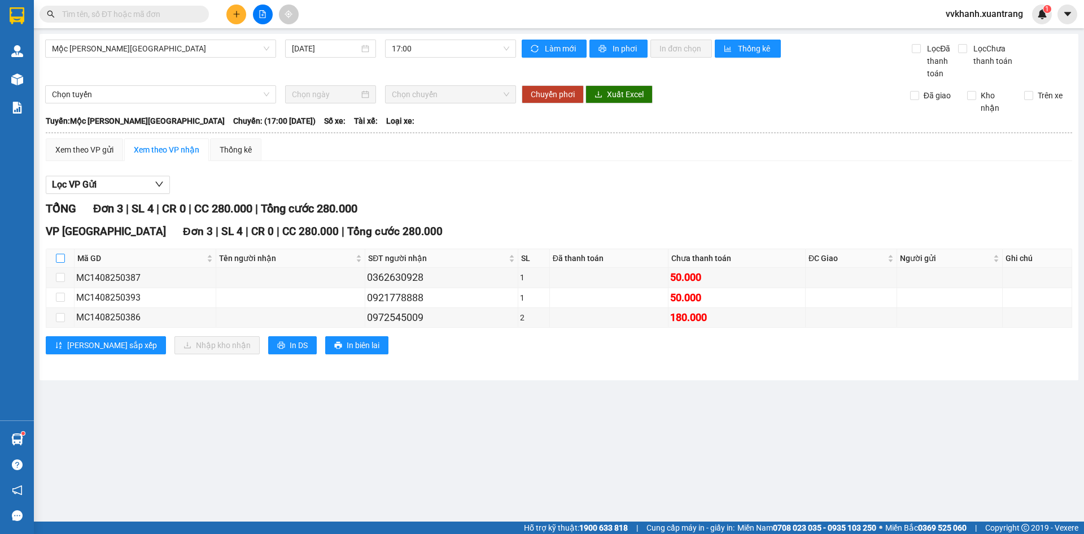
click at [56, 255] on input "checkbox" at bounding box center [60, 258] width 9 height 9
checkbox input "true"
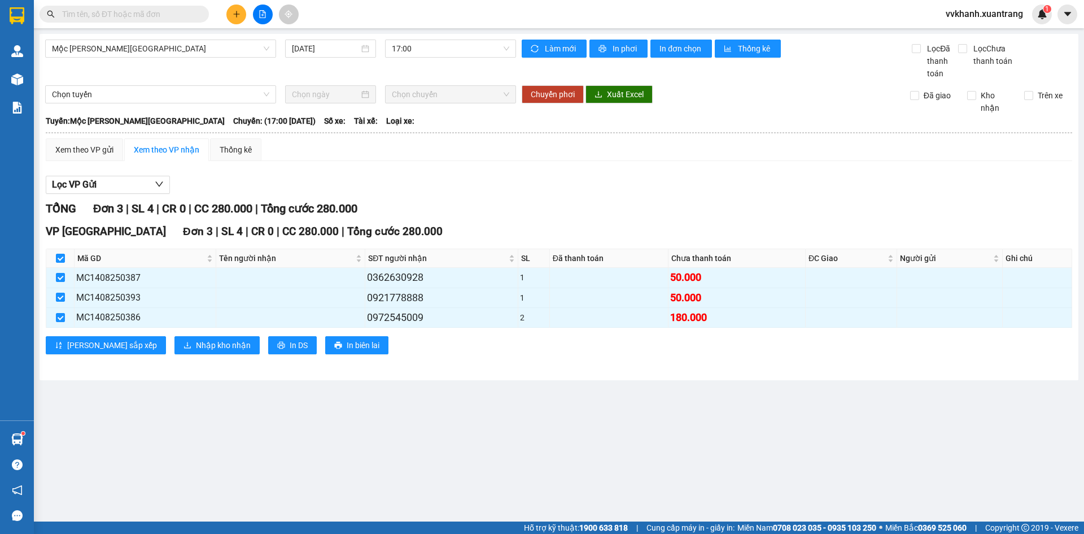
drag, startPoint x: 514, startPoint y: 219, endPoint x: 438, endPoint y: 92, distance: 147.4
click at [514, 217] on div "[PERSON_NAME] 3 | SL 4 | CR 0 | CC 280.000 | [PERSON_NAME] 280.000 VP [GEOGRAPH…" at bounding box center [559, 284] width 1027 height 168
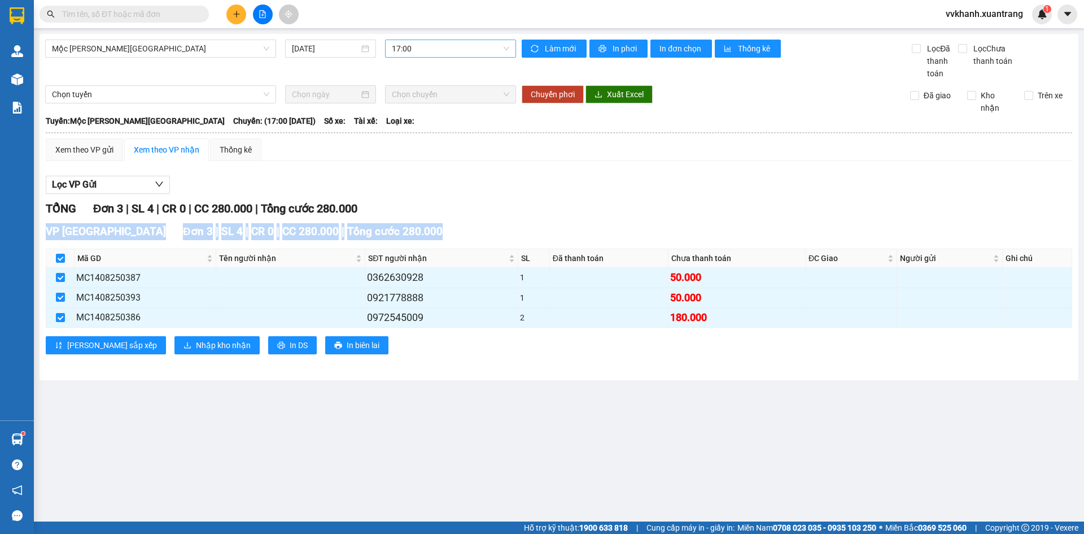
click at [419, 49] on span "17:00" at bounding box center [450, 48] width 117 height 17
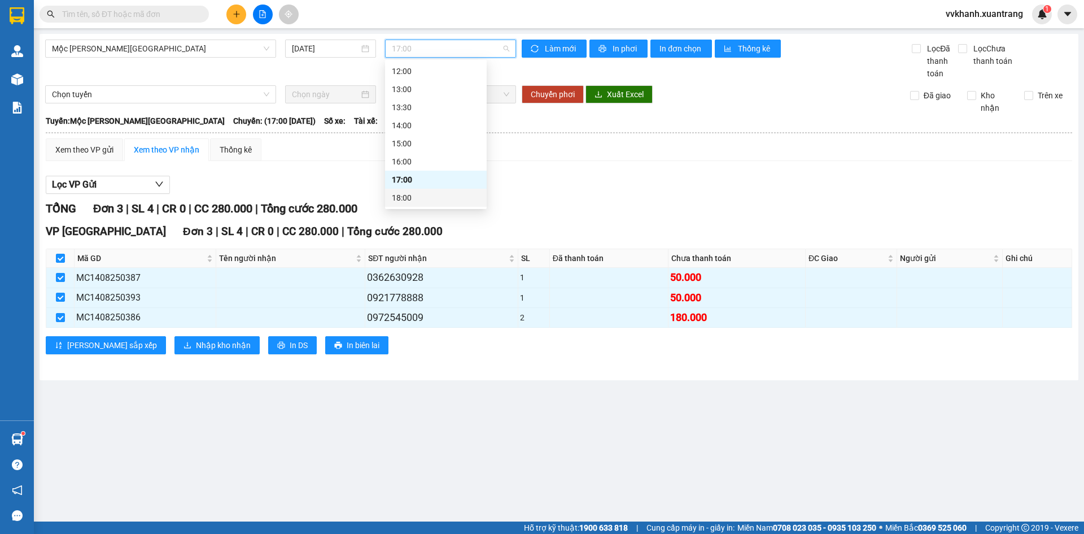
click at [420, 195] on div "18:00" at bounding box center [436, 197] width 88 height 12
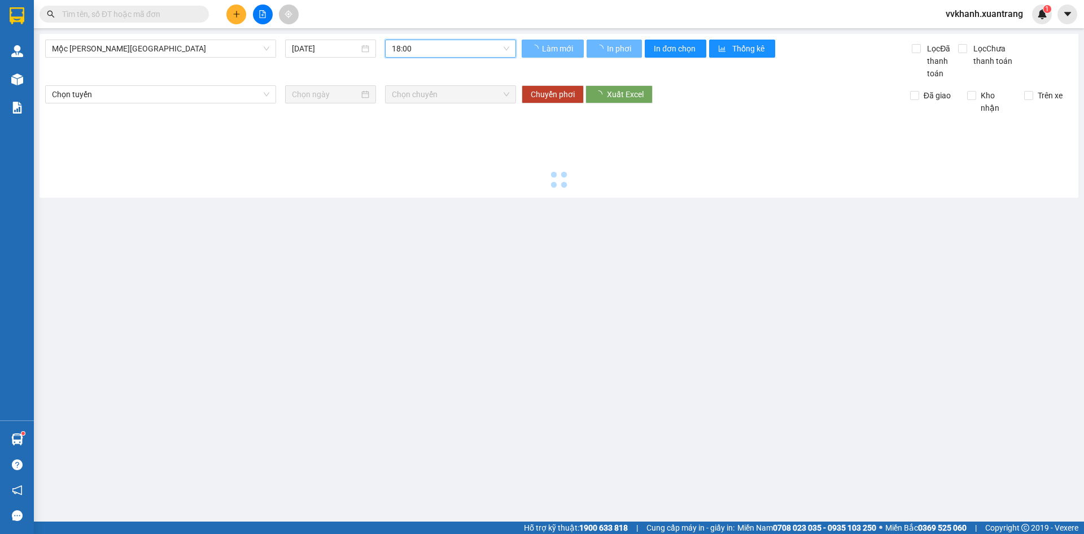
click at [410, 49] on span "18:00" at bounding box center [450, 48] width 117 height 17
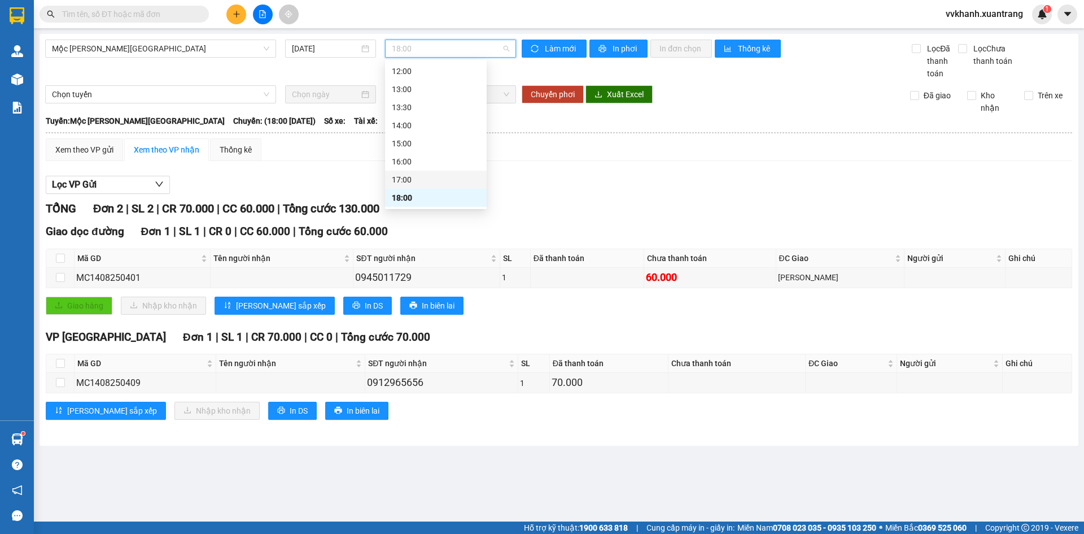
click at [412, 176] on div "17:00" at bounding box center [436, 179] width 88 height 12
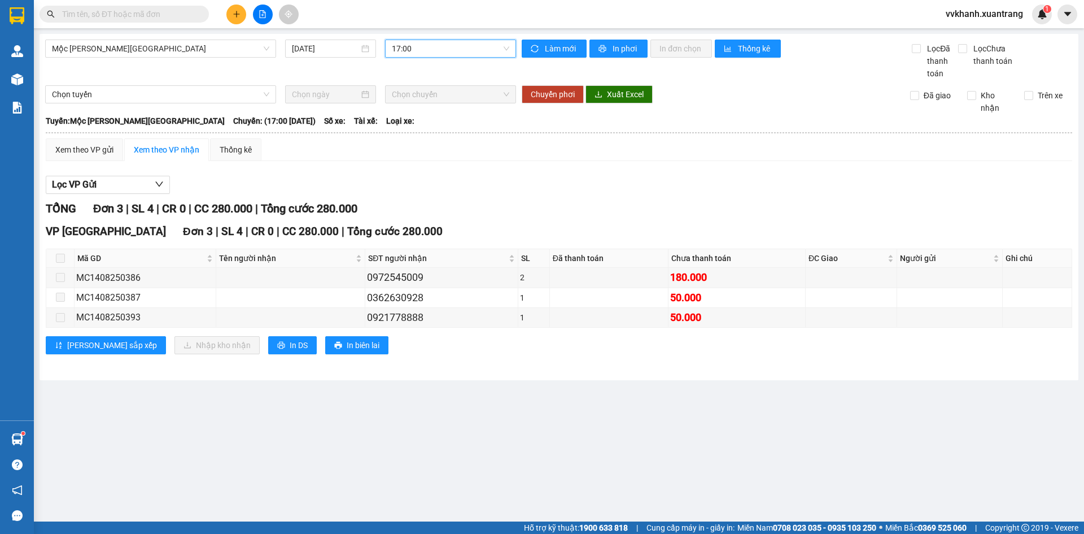
drag, startPoint x: 426, startPoint y: 53, endPoint x: 427, endPoint y: 109, distance: 56.5
click at [426, 53] on span "17:00" at bounding box center [450, 48] width 117 height 17
click at [447, 182] on div "19:00" at bounding box center [436, 179] width 88 height 12
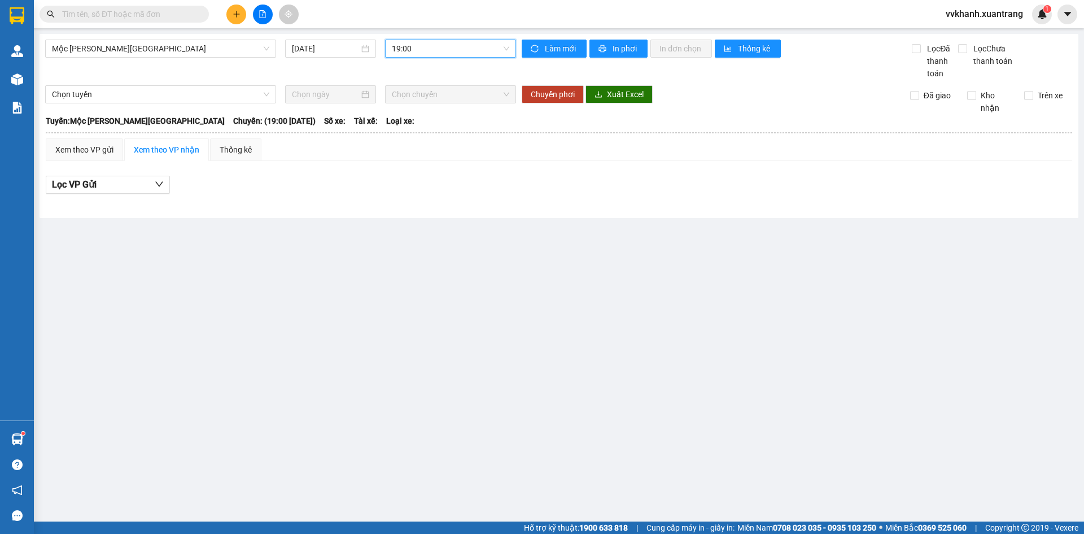
click at [432, 53] on span "19:00" at bounding box center [450, 48] width 117 height 17
click at [436, 161] on div "18:00" at bounding box center [436, 161] width 88 height 12
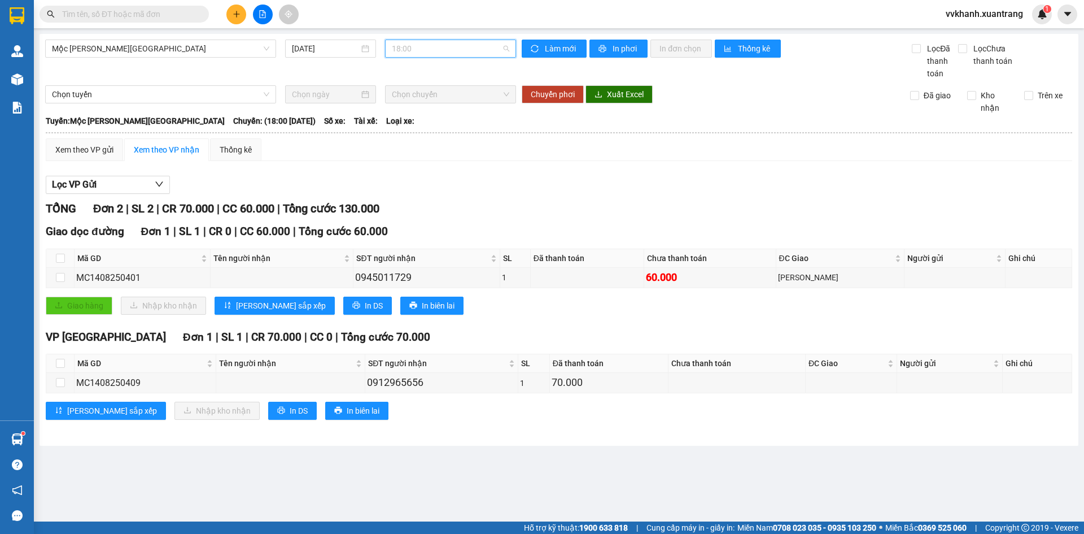
click at [419, 46] on span "18:00" at bounding box center [450, 48] width 117 height 17
click at [585, 210] on div "[PERSON_NAME] 2 | SL 2 | CR 70.000 | CC 60.000 | [PERSON_NAME] 130.000" at bounding box center [559, 209] width 1027 height 18
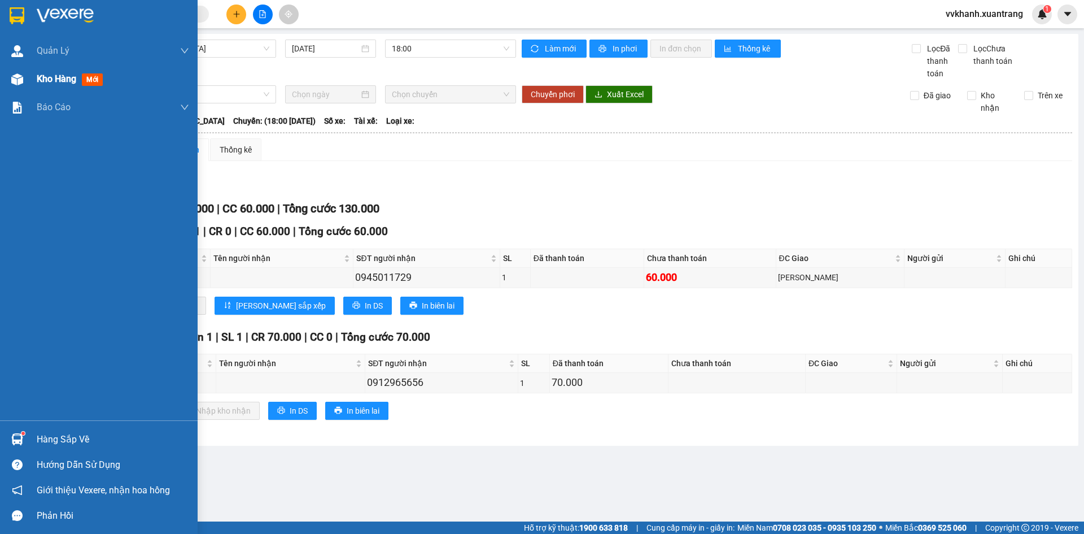
click at [61, 87] on div "Kho hàng mới" at bounding box center [113, 79] width 152 height 28
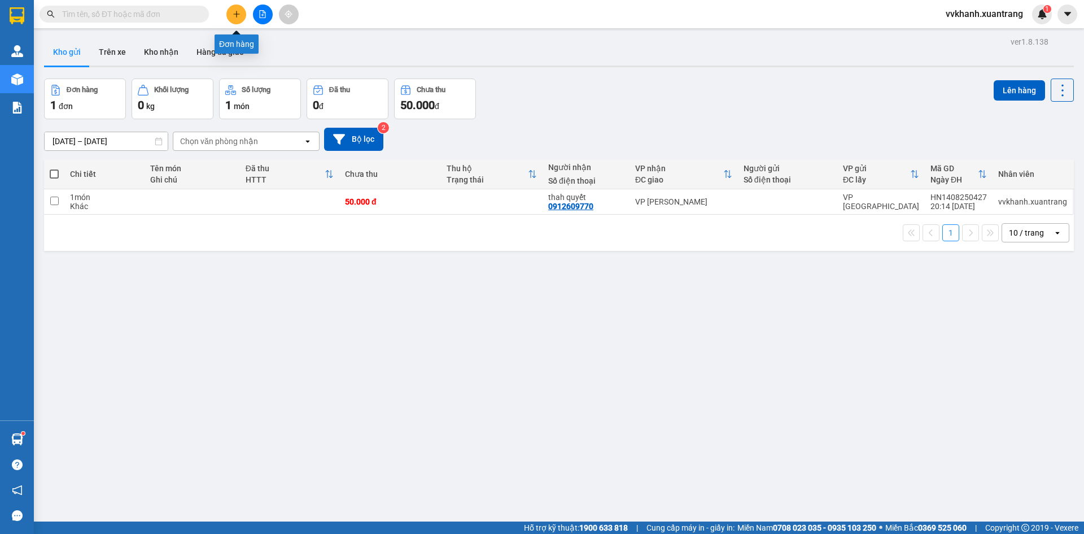
click at [233, 7] on button at bounding box center [236, 15] width 20 height 20
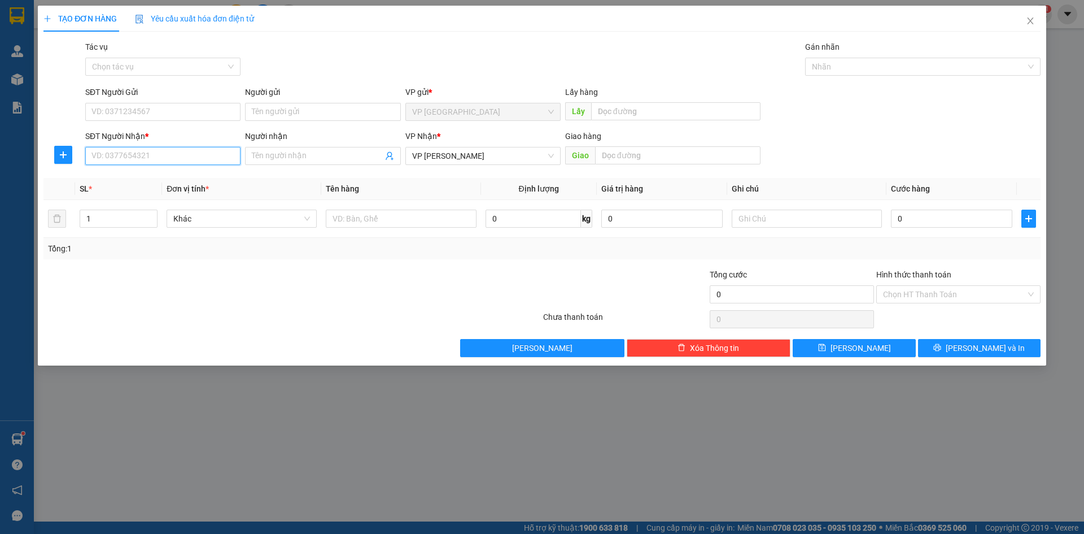
click at [129, 156] on input "SĐT Người Nhận *" at bounding box center [162, 156] width 155 height 18
click at [133, 175] on div "0372083891 - răng a củ" at bounding box center [163, 178] width 142 height 12
type input "0372083891"
type input "răng a củ"
type input "0372083891"
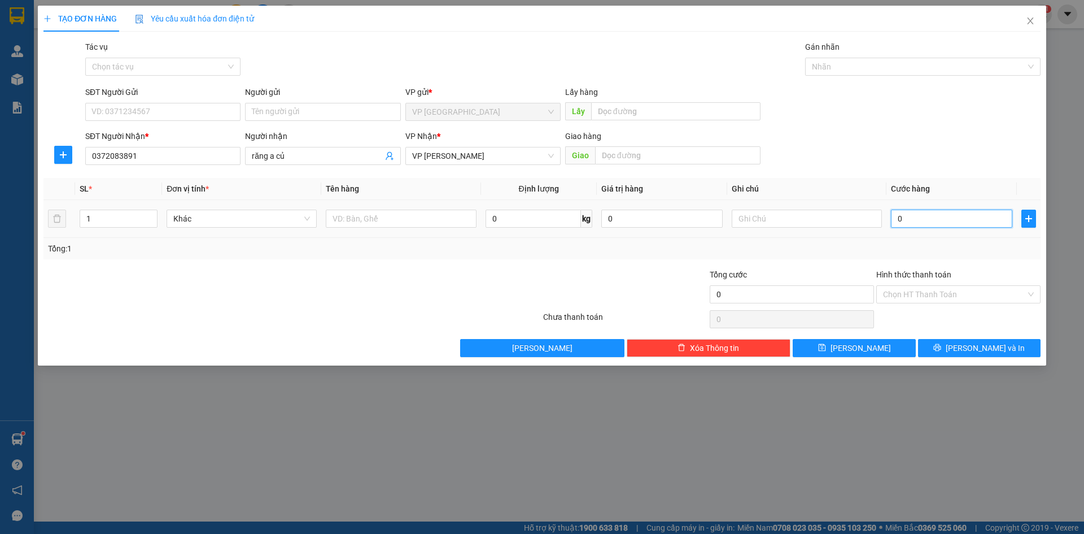
click at [943, 219] on input "0" at bounding box center [951, 219] width 121 height 18
type input "5"
type input "50"
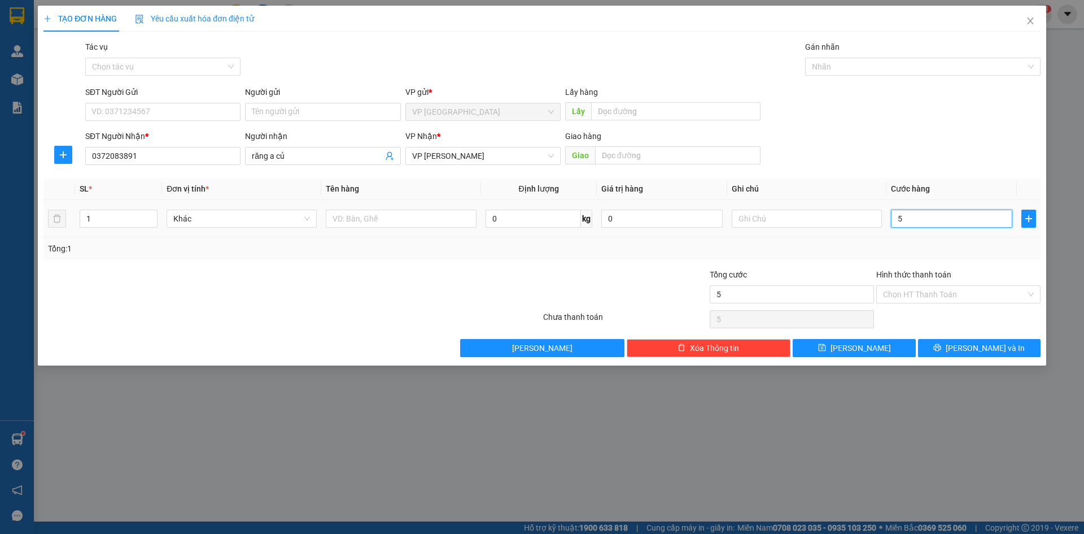
type input "50"
type input "50.000"
click at [945, 282] on div "Hình thức thanh toán" at bounding box center [959, 276] width 164 height 17
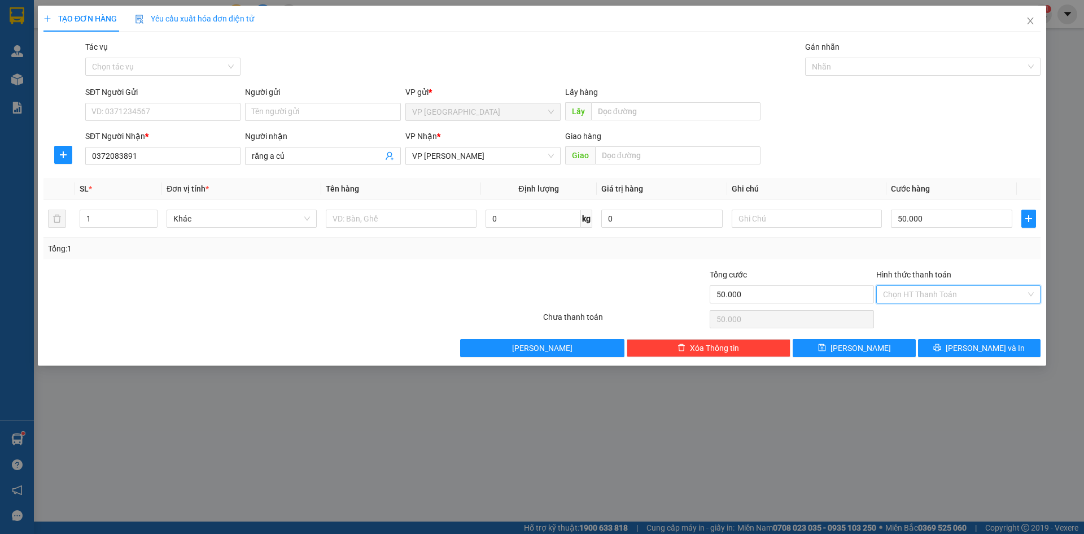
click at [946, 294] on input "Hình thức thanh toán" at bounding box center [954, 294] width 143 height 17
click at [923, 319] on div "Tại văn phòng" at bounding box center [958, 317] width 151 height 12
type input "0"
click at [963, 353] on button "[PERSON_NAME] và In" at bounding box center [979, 348] width 123 height 18
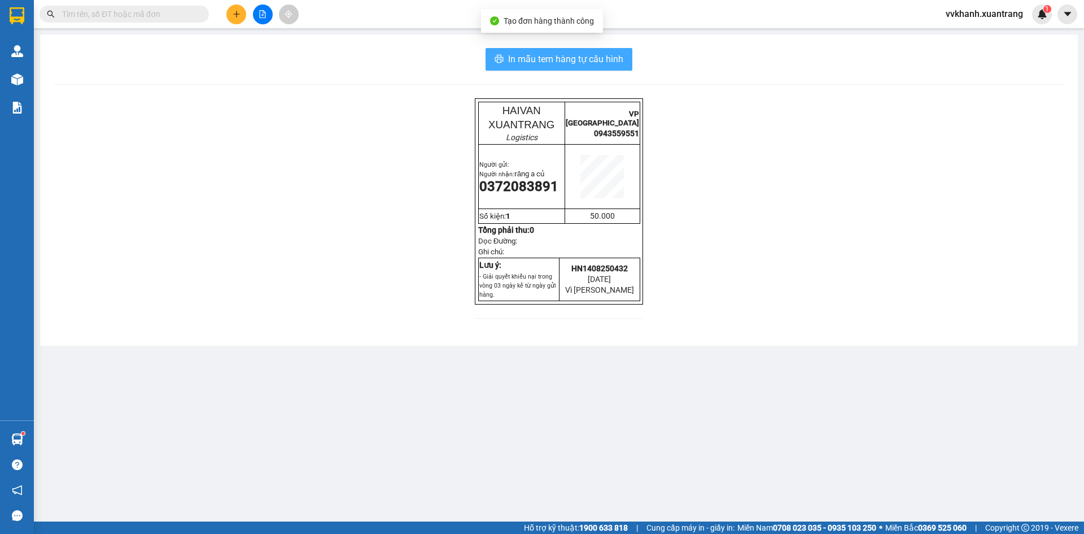
click at [535, 62] on span "In mẫu tem hàng tự cấu hình" at bounding box center [565, 59] width 115 height 14
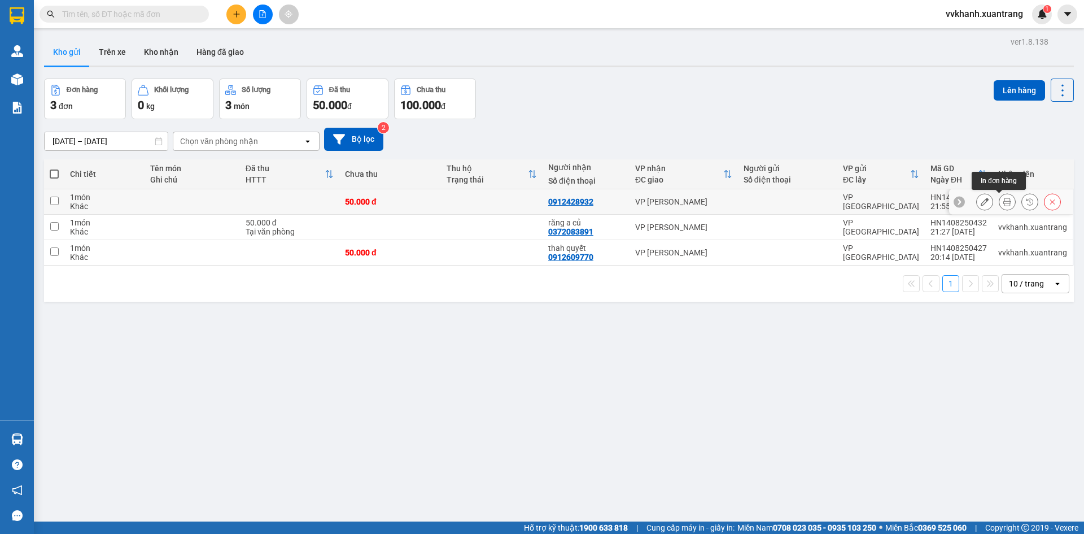
click at [1004, 200] on icon at bounding box center [1008, 202] width 8 height 8
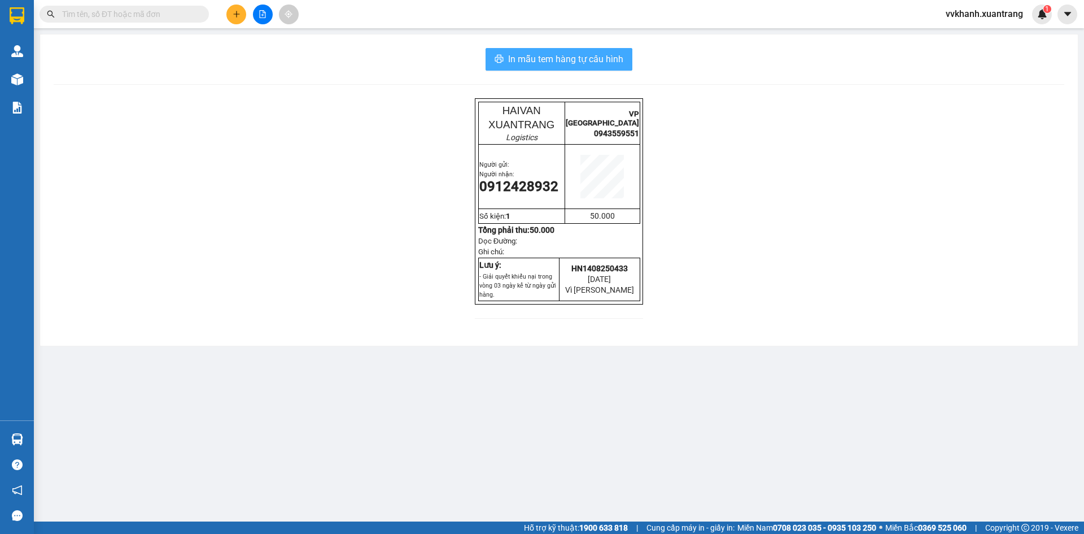
click at [548, 59] on span "In mẫu tem hàng tự cấu hình" at bounding box center [565, 59] width 115 height 14
